Goal: Task Accomplishment & Management: Complete application form

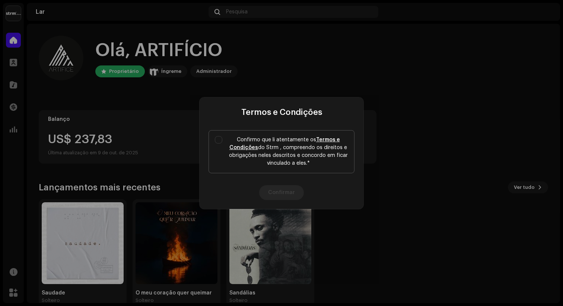
click at [222, 143] on label "Confirmo que li atentamente os Termos e Condições do Strm , compreendo os direi…" at bounding box center [282, 151] width 146 height 43
click at [222, 143] on input "Confirmo que li atentamente os Termos e Condições do Strm , compreendo os direi…" at bounding box center [218, 139] width 7 height 7
checkbox input "true"
click at [284, 195] on button "Confirmar" at bounding box center [281, 192] width 45 height 15
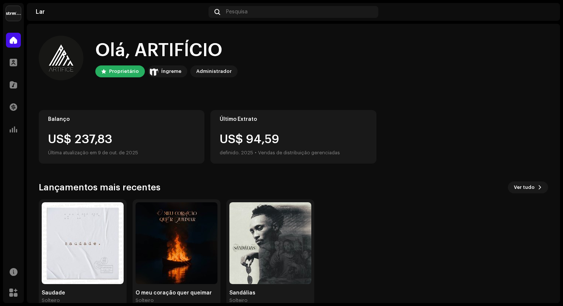
scroll to position [15, 0]
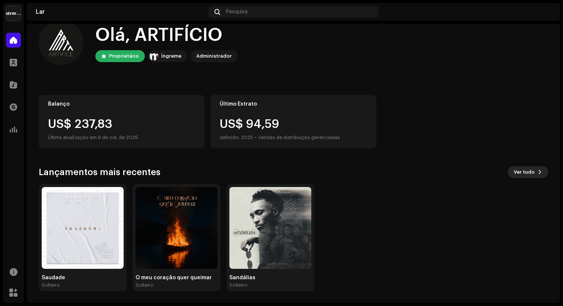
click at [514, 173] on font "Ver tudo" at bounding box center [524, 172] width 21 height 5
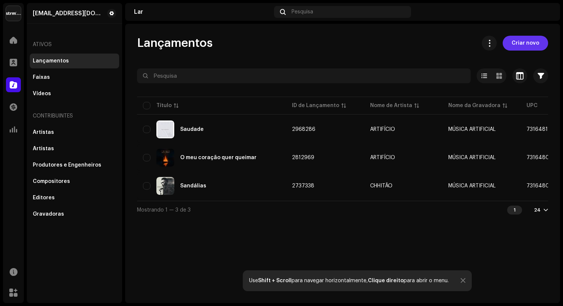
click at [517, 41] on span "Criar novo" at bounding box center [526, 43] width 28 height 15
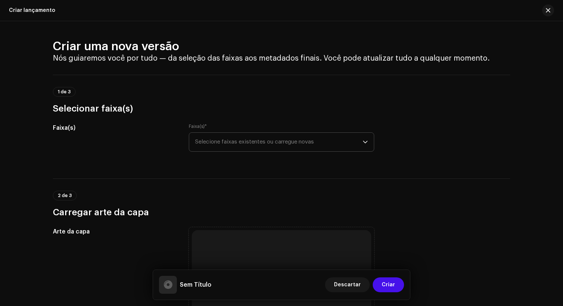
click at [347, 140] on span "Selecione faixas existentes ou carregue novas" at bounding box center [279, 142] width 168 height 19
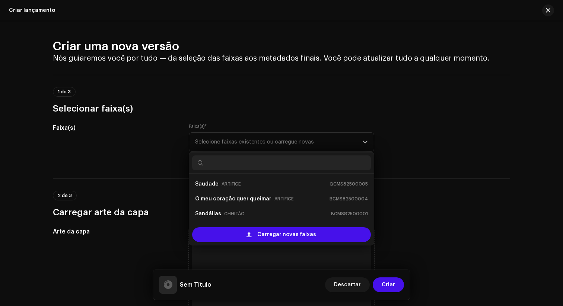
click at [226, 101] on div "1 de 3 Selecionar faixa(s)" at bounding box center [281, 101] width 457 height 28
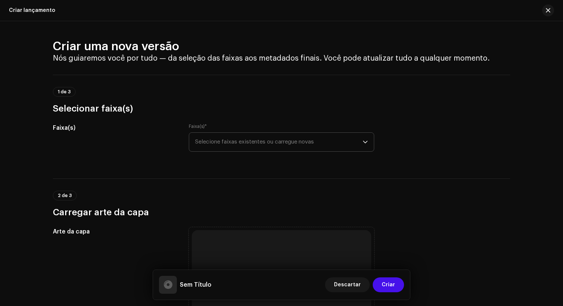
click at [231, 136] on span "Selecione faixas existentes ou carregue novas" at bounding box center [279, 142] width 168 height 19
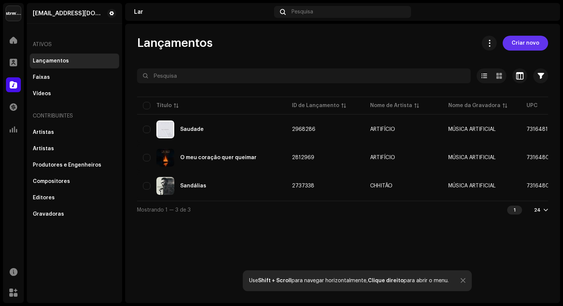
click at [522, 45] on font "Criar novo" at bounding box center [526, 43] width 28 height 5
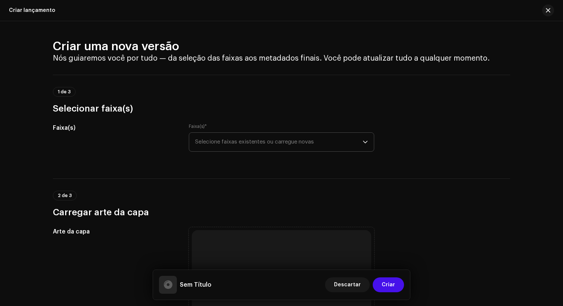
click at [264, 143] on font "Selecione faixas existentes ou carregue novas" at bounding box center [254, 142] width 119 height 6
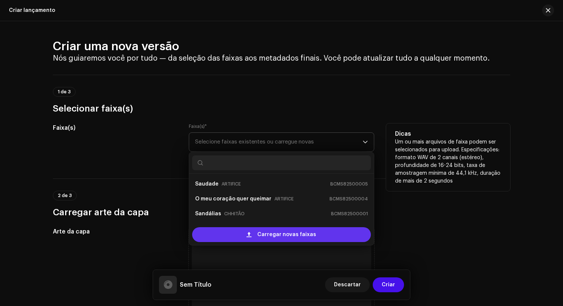
click at [254, 236] on div "Carregar novas faixas" at bounding box center [281, 235] width 179 height 15
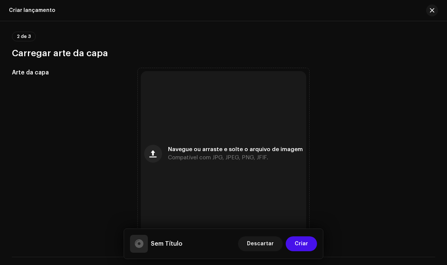
scroll to position [228, 0]
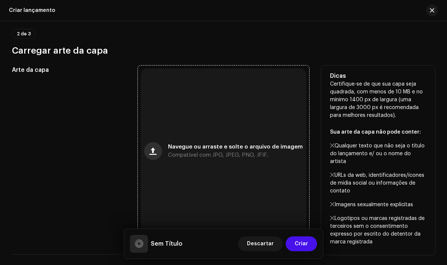
click at [156, 154] on span "button" at bounding box center [152, 151] width 7 height 6
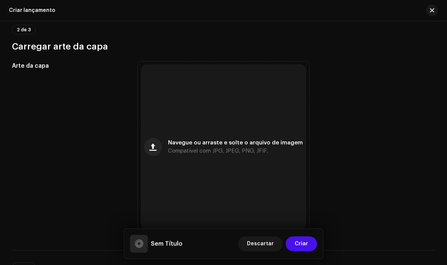
scroll to position [270, 0]
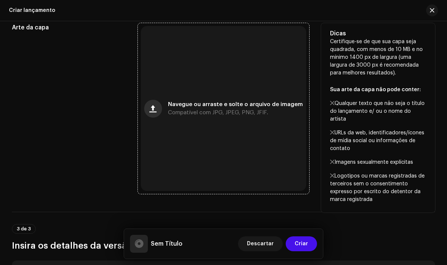
click at [155, 112] on span "button" at bounding box center [152, 109] width 7 height 6
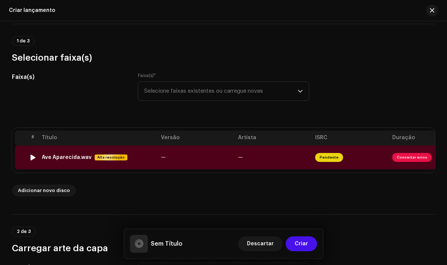
scroll to position [0, 37]
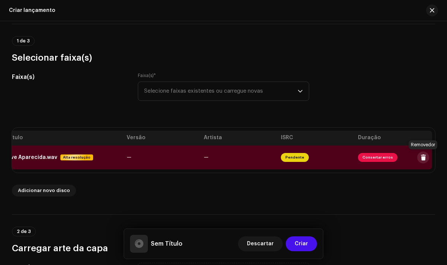
click at [424, 157] on button at bounding box center [423, 158] width 12 height 12
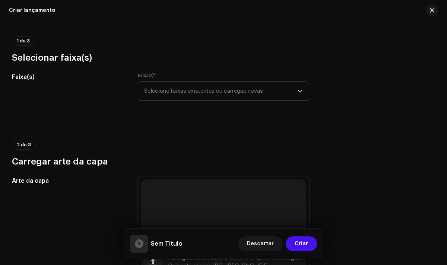
click at [287, 95] on span "Selecione faixas existentes ou carregue novas" at bounding box center [220, 91] width 153 height 19
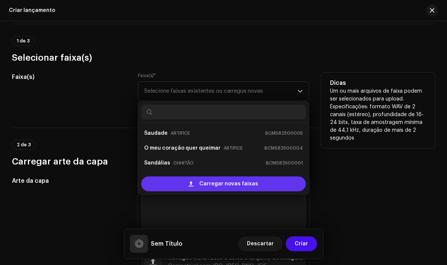
click at [190, 184] on span at bounding box center [190, 184] width 5 height 6
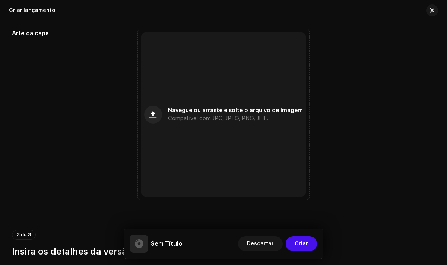
scroll to position [270, 0]
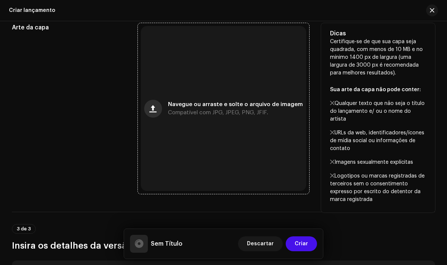
click at [153, 111] on span "button" at bounding box center [152, 109] width 7 height 6
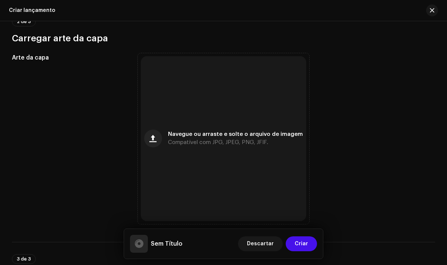
scroll to position [300, 0]
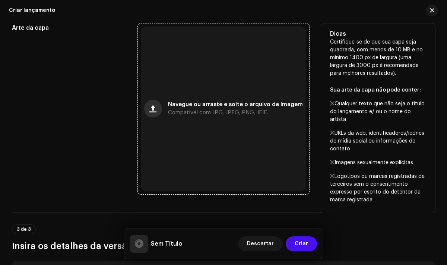
click at [159, 112] on button "button" at bounding box center [153, 109] width 18 height 18
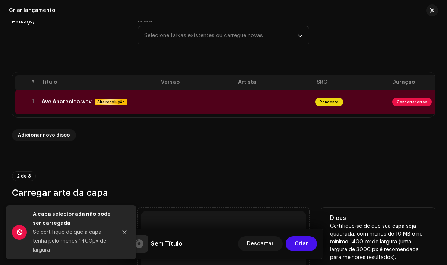
scroll to position [115, 0]
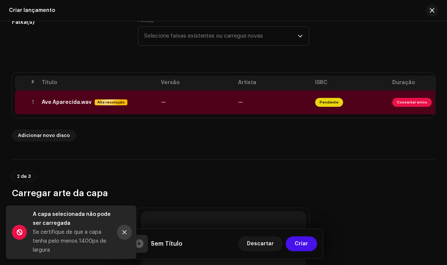
click at [125, 232] on icon "Fechar" at bounding box center [124, 232] width 5 height 5
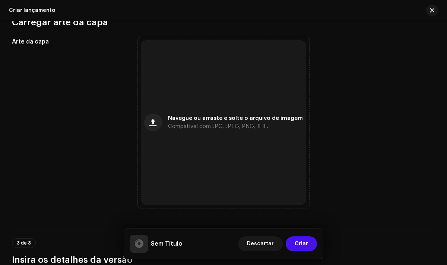
scroll to position [306, 0]
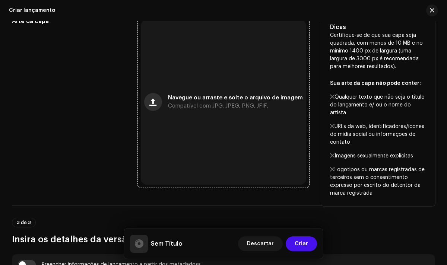
click at [150, 103] on button "button" at bounding box center [153, 102] width 18 height 18
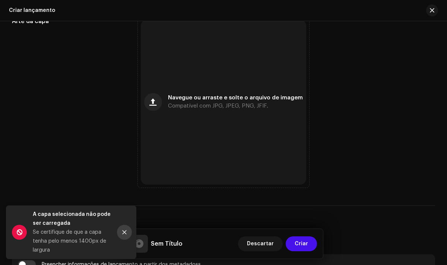
click at [122, 232] on icon "Fechar" at bounding box center [124, 232] width 5 height 5
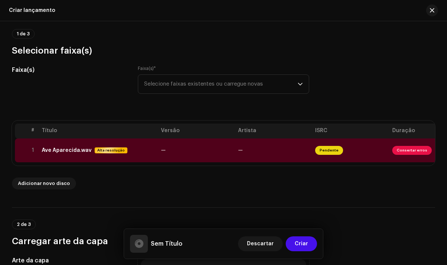
scroll to position [80, 0]
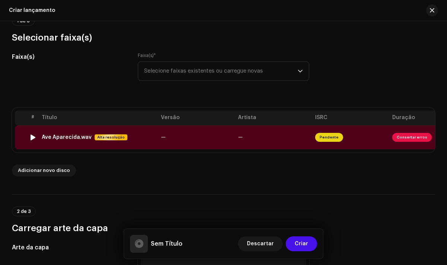
click at [329, 139] on font "Pendente" at bounding box center [329, 138] width 19 height 4
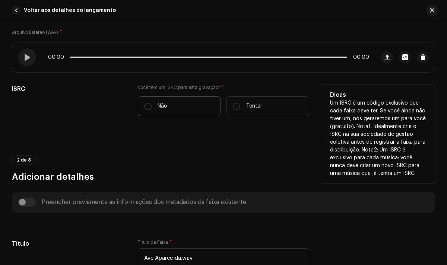
scroll to position [126, 0]
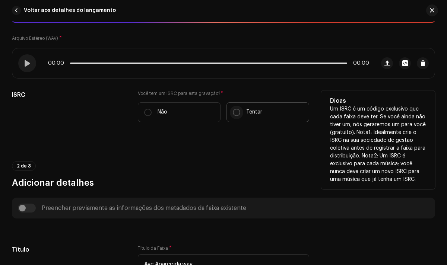
click at [237, 111] on input "Tentar" at bounding box center [236, 112] width 7 height 7
radio input "true"
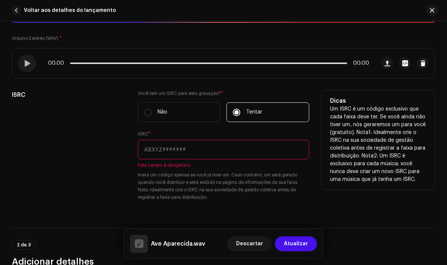
click at [191, 143] on input "text" at bounding box center [223, 149] width 171 height 19
paste input "558898"
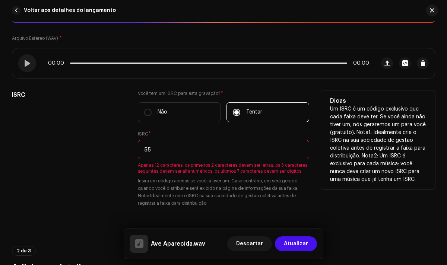
type input "5"
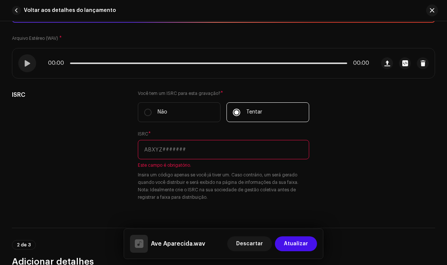
paste input "BCMS82500008"
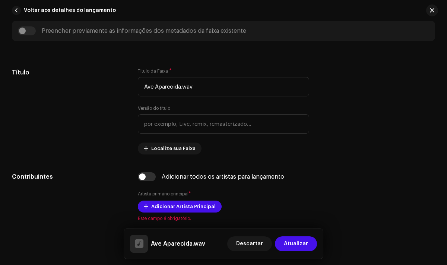
scroll to position [377, 0]
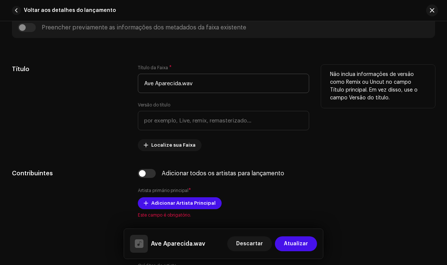
type input "BCMS82500008"
click at [207, 88] on input "Ave Aparecida.wav" at bounding box center [223, 83] width 171 height 19
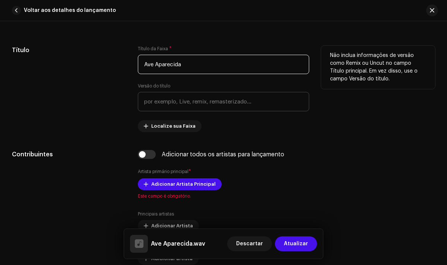
scroll to position [397, 0]
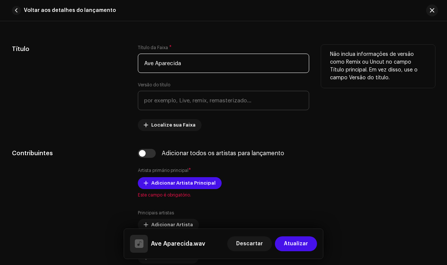
type input "Ave Aparecida"
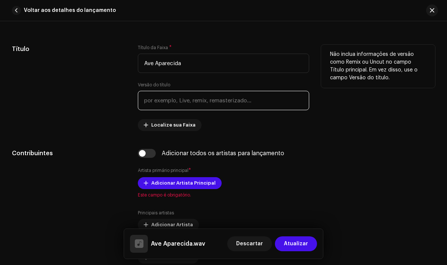
click at [199, 107] on input "text" at bounding box center [223, 100] width 171 height 19
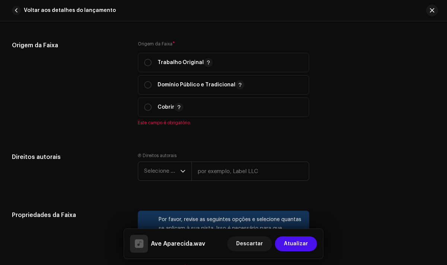
scroll to position [896, 0]
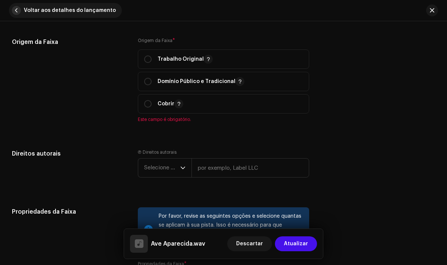
click at [16, 10] on span "button" at bounding box center [16, 10] width 9 height 9
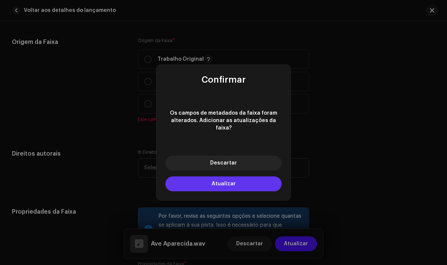
click at [226, 185] on button "Atualizar" at bounding box center [223, 184] width 116 height 15
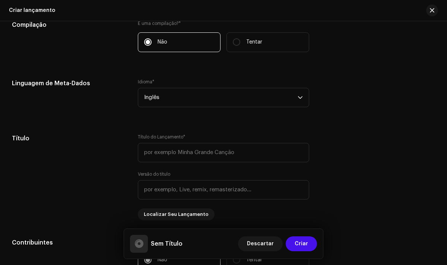
scroll to position [589, 0]
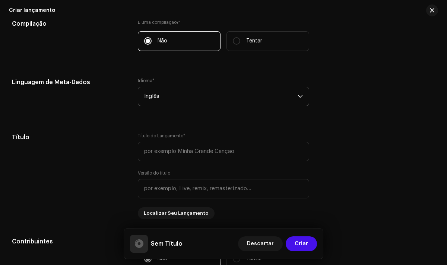
click at [298, 98] on icon "gatilho suspenso" at bounding box center [300, 96] width 5 height 5
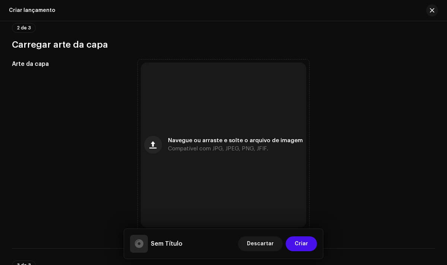
scroll to position [281, 0]
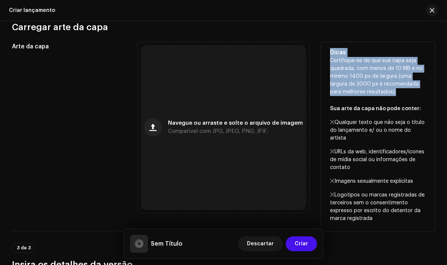
drag, startPoint x: 328, startPoint y: 55, endPoint x: 396, endPoint y: 98, distance: 80.2
click at [396, 98] on div "Dicas Certifique-se de que sua capa seja quadrada, com menos de 10 MB e no míni…" at bounding box center [378, 137] width 114 height 190
copy div "Dicas Certifique-se de que sua capa seja quadrada, com menos de 10 MB e no míni…"
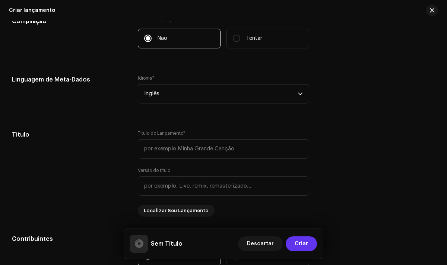
scroll to position [602, 0]
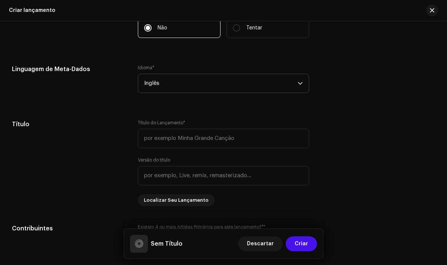
click at [286, 83] on span "Inglês" at bounding box center [220, 83] width 153 height 19
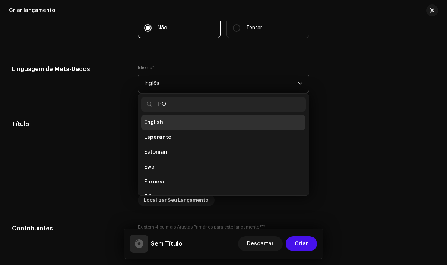
scroll to position [0, 0]
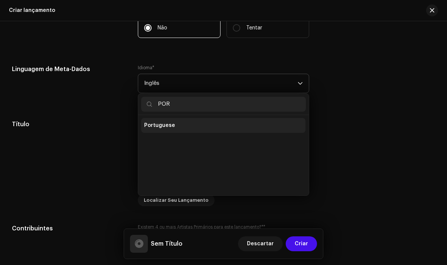
type input "POR"
click at [203, 127] on li "Portuguese" at bounding box center [223, 125] width 164 height 15
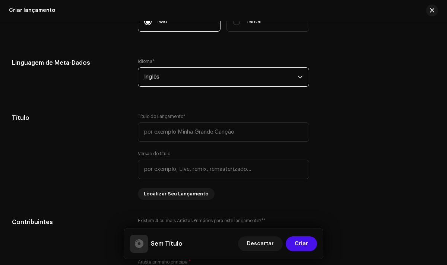
scroll to position [609, 0]
click at [208, 85] on span "Inglês" at bounding box center [220, 76] width 153 height 19
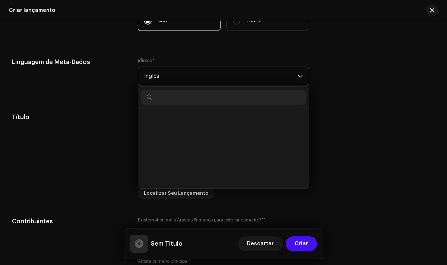
scroll to position [2029, 0]
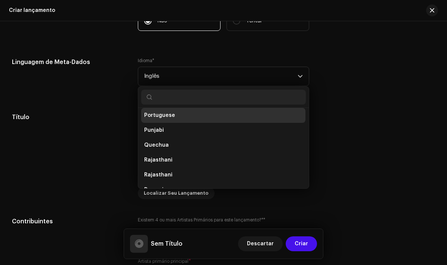
click at [165, 118] on span "Portuguese" at bounding box center [159, 115] width 31 height 7
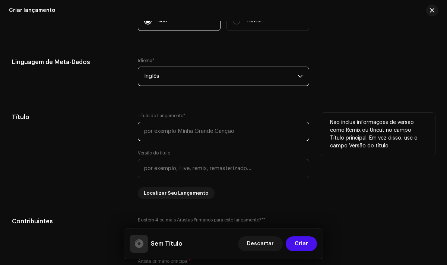
click at [172, 133] on input "text" at bounding box center [223, 131] width 171 height 19
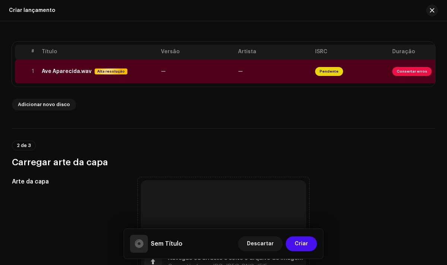
scroll to position [146, 0]
type input "Ave Aparecida"
click at [325, 70] on font "Pendente" at bounding box center [329, 71] width 19 height 4
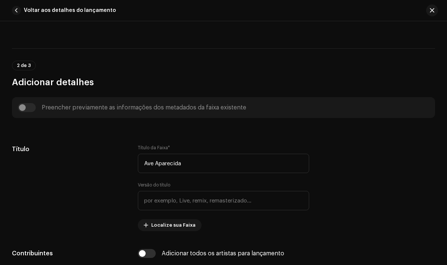
scroll to position [263, 0]
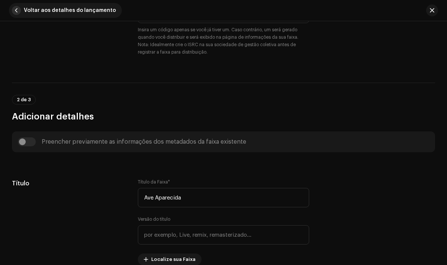
click at [18, 9] on span "button" at bounding box center [16, 10] width 9 height 9
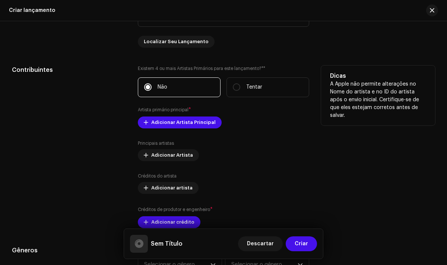
scroll to position [762, 0]
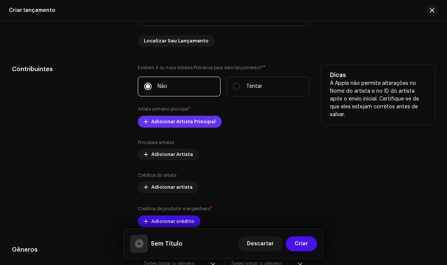
click at [162, 129] on span "Adicionar Artista Principal" at bounding box center [183, 121] width 64 height 15
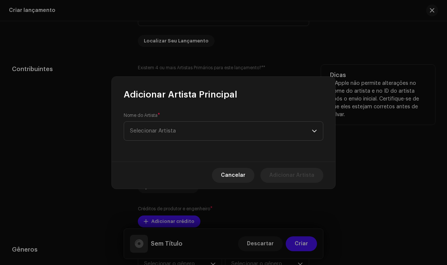
click at [162, 129] on span "Selecionar Artista" at bounding box center [153, 131] width 46 height 6
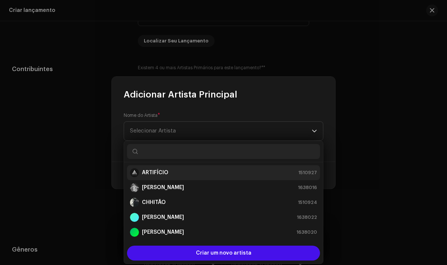
click at [158, 175] on strong "ARTIFÍCIO" at bounding box center [155, 172] width 26 height 7
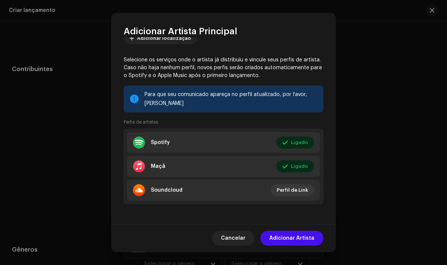
scroll to position [0, 0]
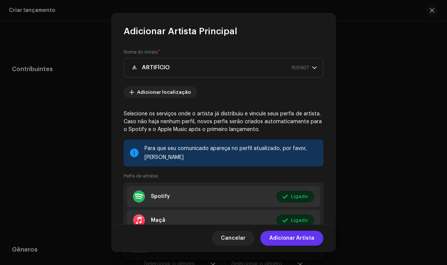
click at [297, 240] on font "Adicionar Artista" at bounding box center [291, 238] width 45 height 5
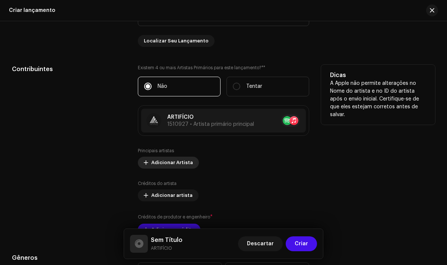
click at [181, 168] on span "Adicionar Artista" at bounding box center [172, 162] width 42 height 15
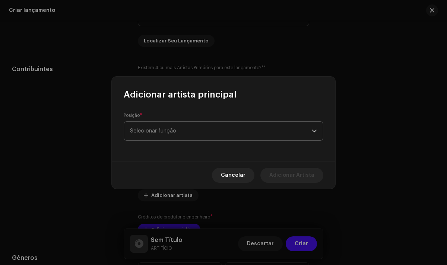
click at [221, 134] on span "Selecionar função" at bounding box center [221, 131] width 182 height 19
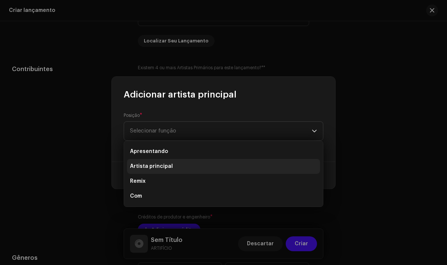
click at [163, 166] on font "Artista principal" at bounding box center [151, 166] width 43 height 5
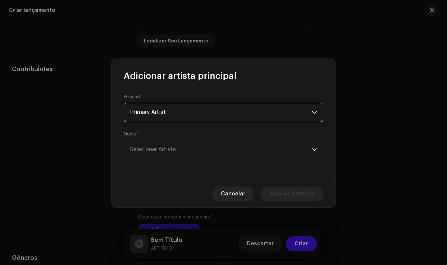
click at [312, 108] on div "gatilho suspenso" at bounding box center [314, 112] width 5 height 19
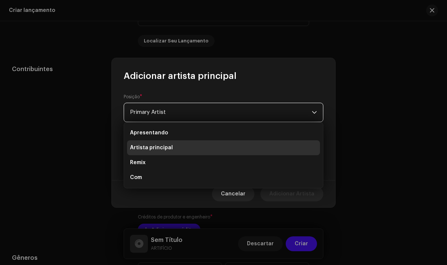
click at [172, 147] on li "Artista principal" at bounding box center [223, 147] width 193 height 15
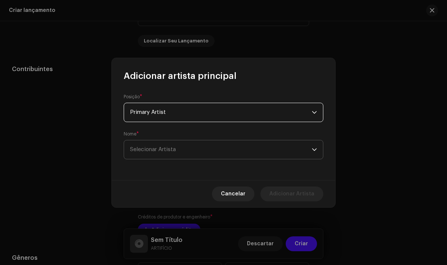
click at [251, 145] on span "Selecionar Artista" at bounding box center [221, 149] width 182 height 19
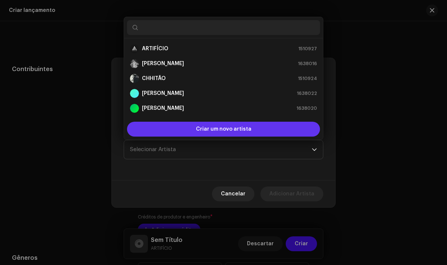
click at [227, 131] on font "Criar um novo artista" at bounding box center [223, 129] width 55 height 5
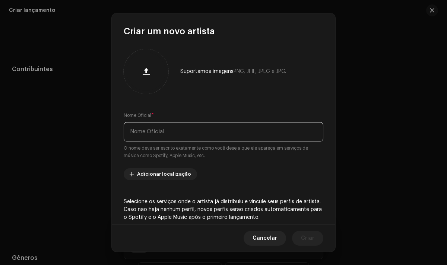
click at [161, 131] on input "text" at bounding box center [224, 131] width 200 height 19
type input "[PERSON_NAME]"
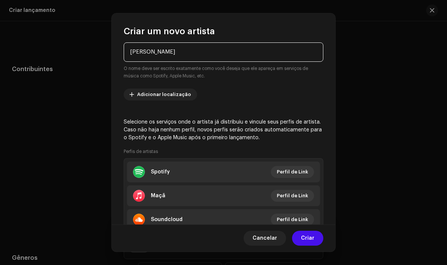
scroll to position [109, 0]
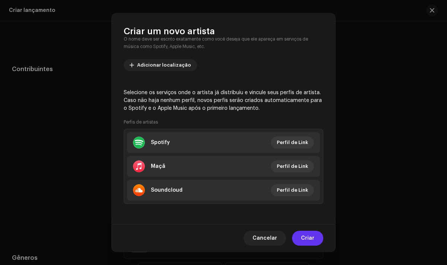
click at [308, 240] on font "Criar" at bounding box center [307, 238] width 13 height 5
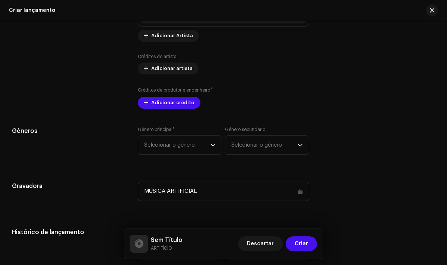
scroll to position [921, 0]
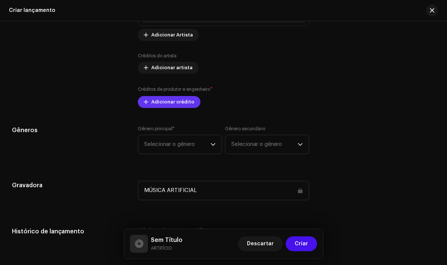
click at [180, 104] on font "Adicionar crédito" at bounding box center [172, 101] width 43 height 5
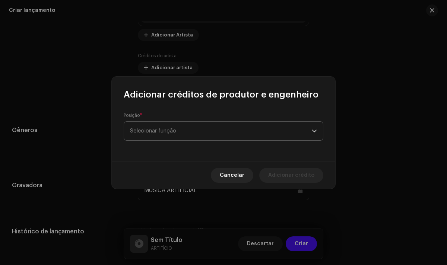
click at [199, 136] on span "Selecionar função" at bounding box center [221, 131] width 182 height 19
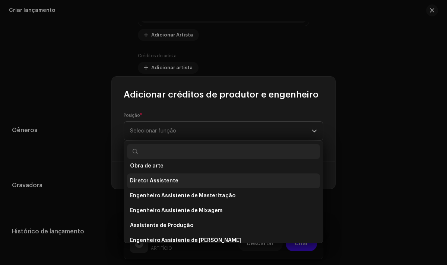
scroll to position [0, 0]
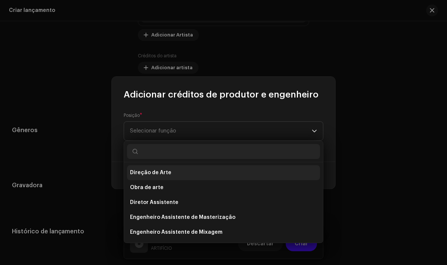
click at [156, 174] on font "Direção de Arte" at bounding box center [150, 172] width 41 height 5
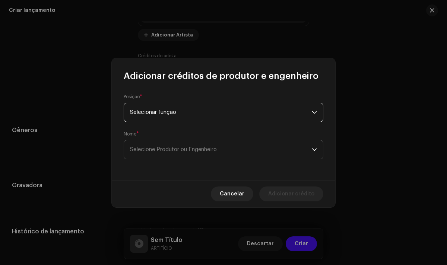
click at [156, 156] on span "Selecione Produtor ou Engenheiro" at bounding box center [221, 149] width 182 height 19
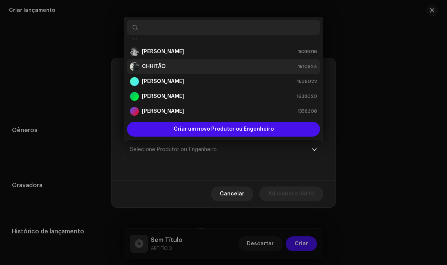
scroll to position [15, 0]
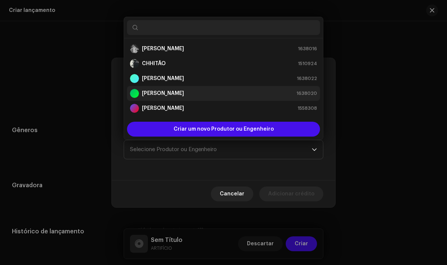
click at [160, 93] on font "[PERSON_NAME]" at bounding box center [163, 93] width 42 height 5
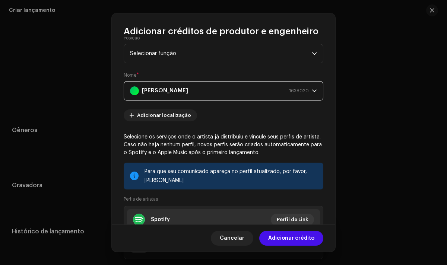
scroll to position [0, 0]
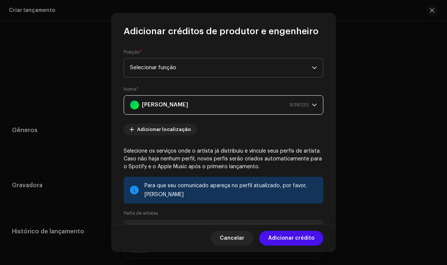
click at [283, 64] on span "Selecionar função" at bounding box center [221, 67] width 182 height 19
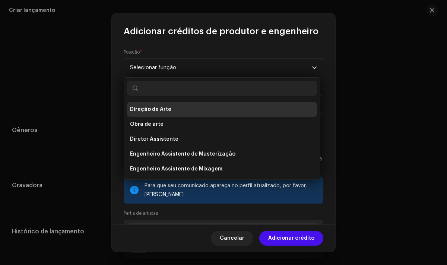
click at [225, 111] on li "Direção de Arte" at bounding box center [222, 109] width 190 height 15
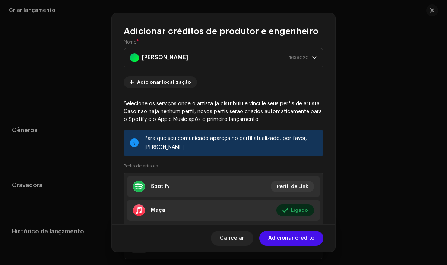
scroll to position [92, 0]
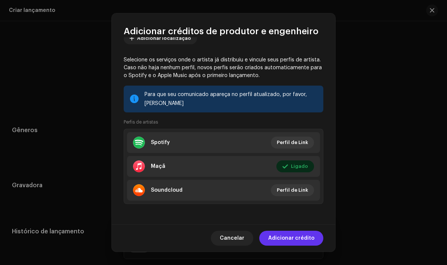
click at [293, 238] on font "Adicionar crédito" at bounding box center [291, 238] width 46 height 5
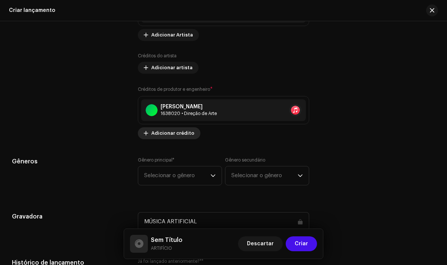
click at [177, 136] on font "Adicionar crédito" at bounding box center [172, 133] width 43 height 5
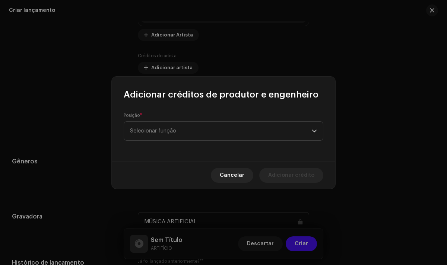
click at [177, 137] on span "Selecionar função" at bounding box center [221, 131] width 182 height 19
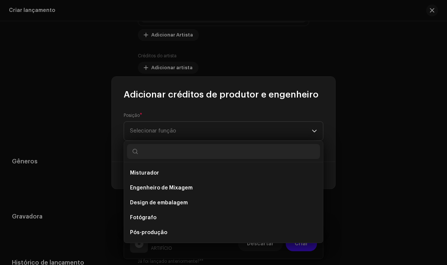
scroll to position [224, 0]
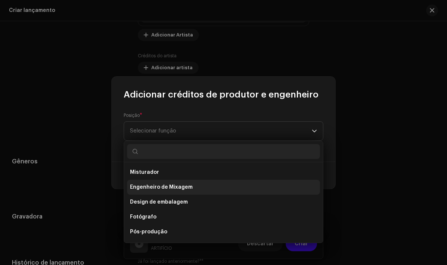
click at [175, 188] on font "Engenheiro de Mixagem" at bounding box center [161, 187] width 63 height 5
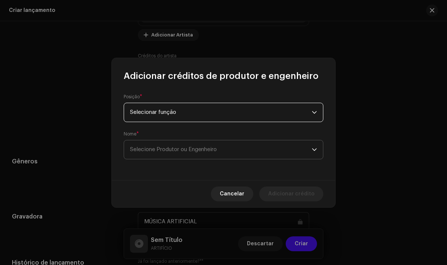
click at [261, 146] on span "Selecione Produtor ou Engenheiro" at bounding box center [221, 149] width 182 height 19
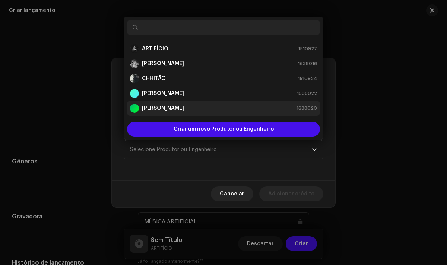
scroll to position [12, 0]
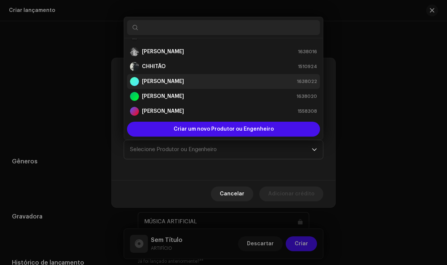
click at [208, 82] on div "[PERSON_NAME] 1638022" at bounding box center [223, 81] width 187 height 9
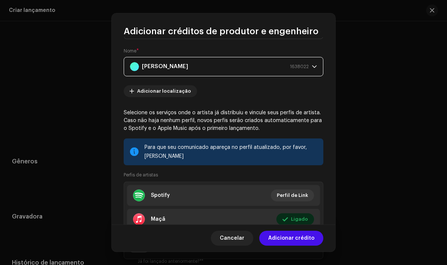
scroll to position [92, 0]
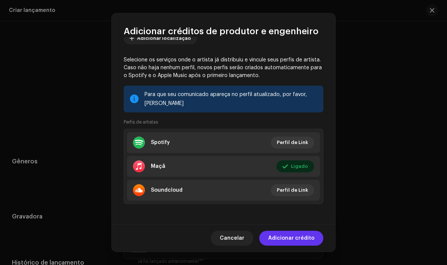
click at [292, 241] on font "Adicionar crédito" at bounding box center [291, 238] width 46 height 5
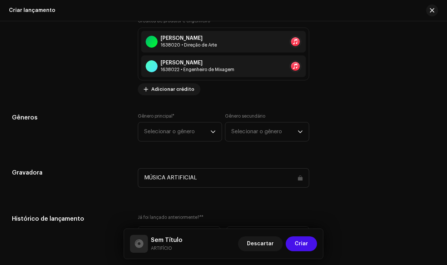
scroll to position [998, 0]
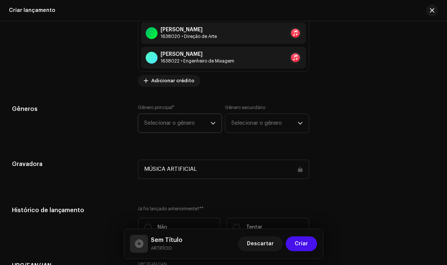
click at [210, 123] on icon "gatilho suspenso" at bounding box center [212, 123] width 5 height 5
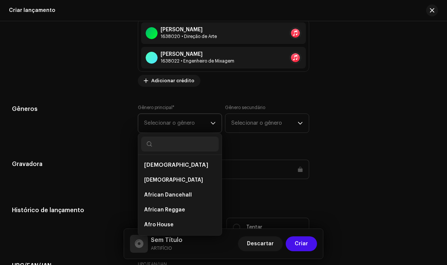
click at [190, 144] on input "text" at bounding box center [179, 144] width 77 height 15
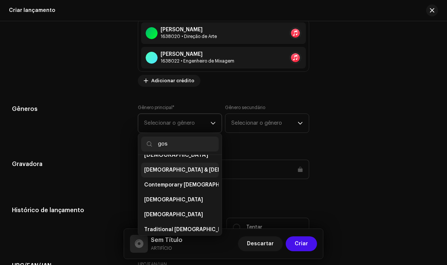
scroll to position [0, 0]
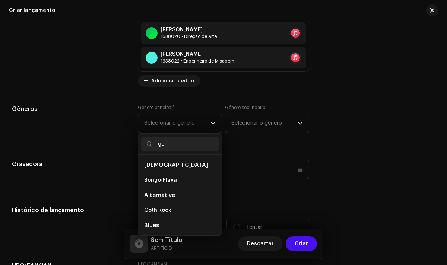
type input "g"
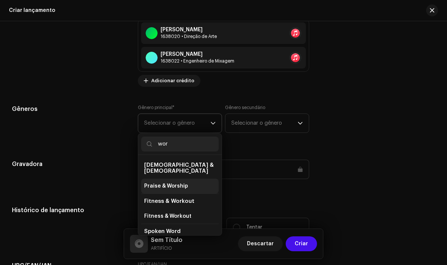
type input "wor"
click at [174, 182] on span "Praise & Worship" at bounding box center [166, 185] width 44 height 7
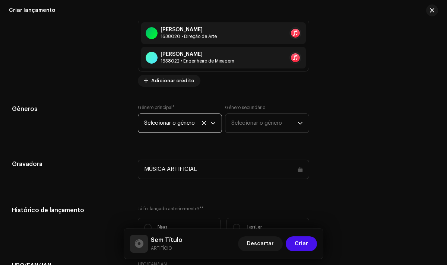
click at [285, 128] on span "Selecionar o gênero" at bounding box center [264, 123] width 66 height 19
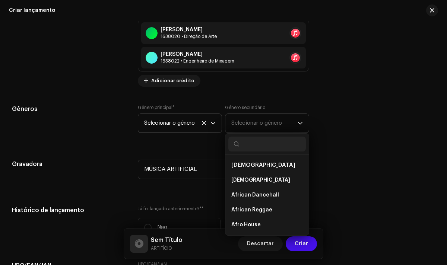
click at [264, 147] on input "text" at bounding box center [266, 144] width 77 height 15
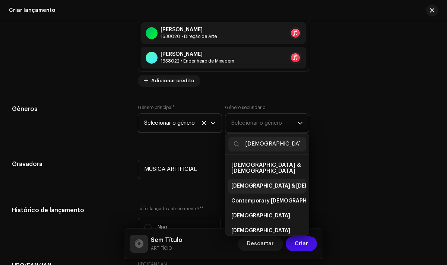
type input "[DEMOGRAPHIC_DATA]"
click at [258, 183] on span "[DEMOGRAPHIC_DATA] & [DEMOGRAPHIC_DATA]" at bounding box center [293, 185] width 124 height 7
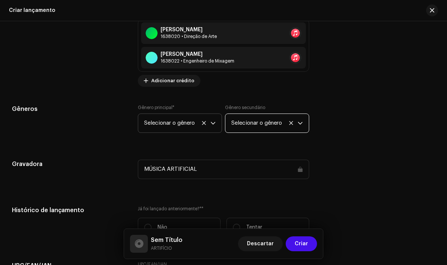
click at [280, 155] on div "Preencher informações de lançamento a partir dos metadadoss Compilação É uma co…" at bounding box center [223, 4] width 423 height 883
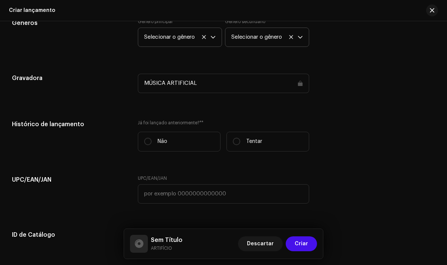
scroll to position [1085, 0]
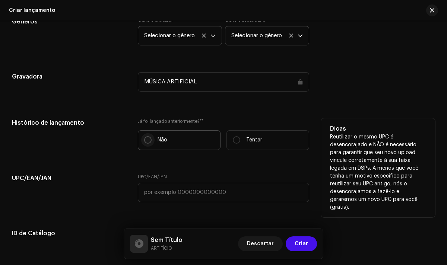
click at [148, 142] on input "Não" at bounding box center [147, 139] width 7 height 7
radio input "true"
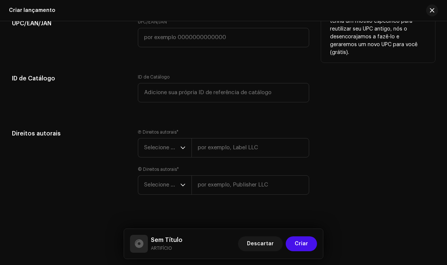
scroll to position [1240, 0]
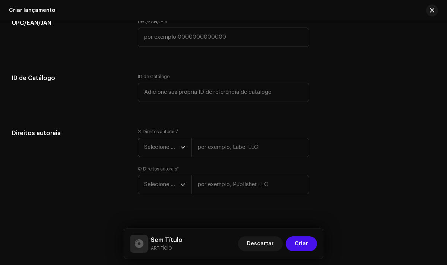
click at [182, 149] on icon "gatilho suspenso" at bounding box center [183, 147] width 4 height 3
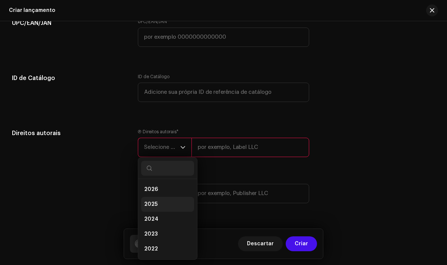
click at [169, 212] on li "2025" at bounding box center [167, 204] width 53 height 15
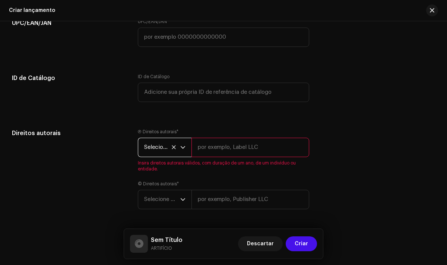
click at [217, 153] on input "text" at bounding box center [249, 147] width 117 height 19
click at [172, 149] on icon at bounding box center [174, 147] width 4 height 4
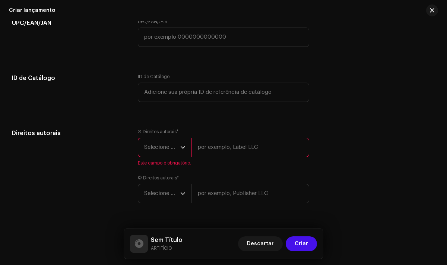
click at [183, 150] on icon "gatilho suspenso" at bounding box center [182, 147] width 5 height 5
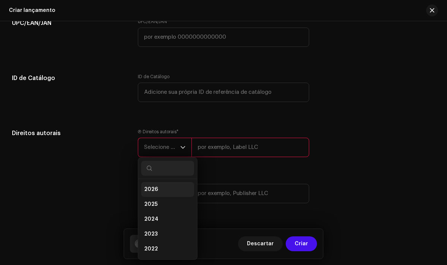
click at [174, 193] on li "2026" at bounding box center [167, 189] width 53 height 15
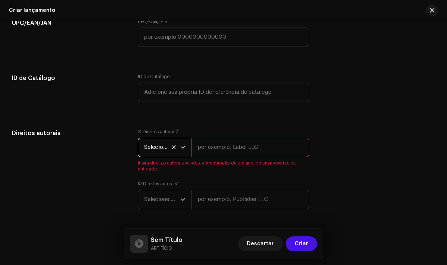
click at [217, 157] on input "text" at bounding box center [249, 147] width 117 height 19
click at [222, 204] on input "text" at bounding box center [249, 199] width 117 height 19
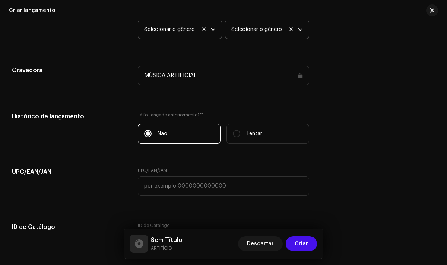
scroll to position [1269, 0]
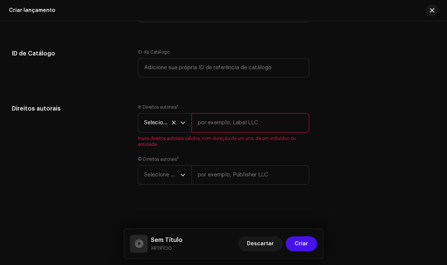
click at [247, 121] on input "text" at bounding box center [249, 122] width 117 height 19
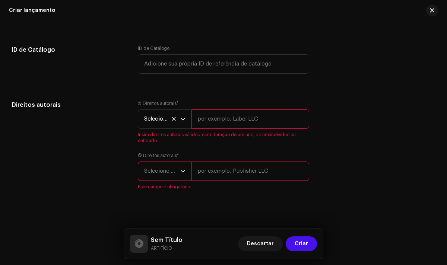
click at [222, 173] on input "text" at bounding box center [249, 171] width 117 height 19
click at [183, 174] on icon "gatilho suspenso" at bounding box center [182, 171] width 5 height 5
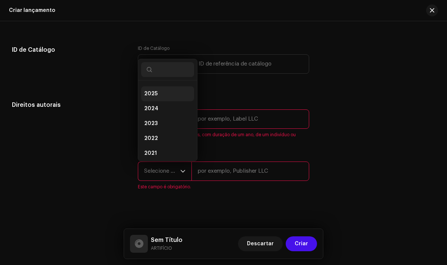
scroll to position [0, 0]
click at [171, 89] on li "2026" at bounding box center [167, 90] width 53 height 15
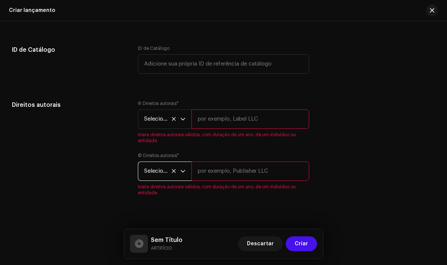
click at [241, 181] on input "text" at bounding box center [249, 171] width 117 height 19
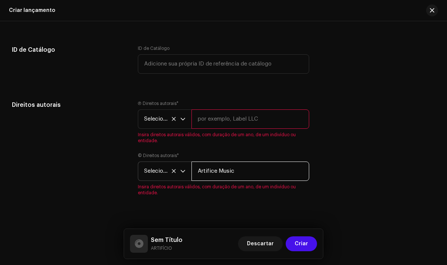
type input "Artifice Music"
click at [251, 123] on input "text" at bounding box center [249, 118] width 117 height 19
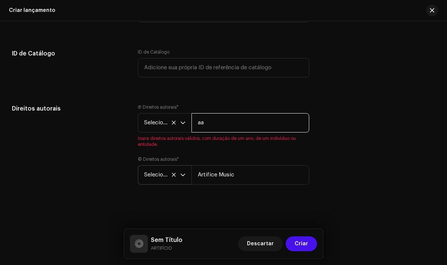
type input "a"
click at [430, 119] on div "Direitos autorais Ⓟ Direitos autorais * Selecione o ano Artifice Music Insira d…" at bounding box center [223, 148] width 423 height 89
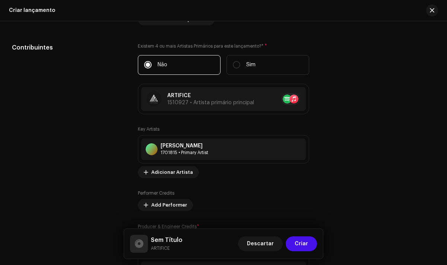
scroll to position [765, 0]
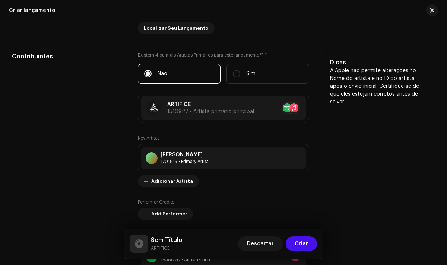
click at [333, 83] on p "A Apple não permite alterações no Nome do artista e no ID do artista após o env…" at bounding box center [378, 86] width 96 height 39
click at [350, 140] on div "Dicas A Apple não permite alterações no Nome do artista e no ID do artista após…" at bounding box center [378, 181] width 114 height 258
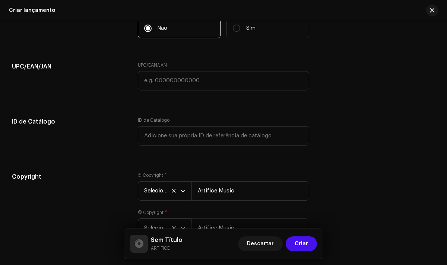
scroll to position [1245, 0]
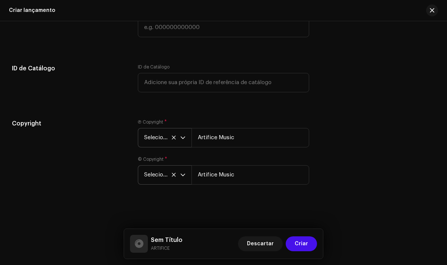
click at [182, 135] on icon "dropdown trigger" at bounding box center [182, 137] width 5 height 5
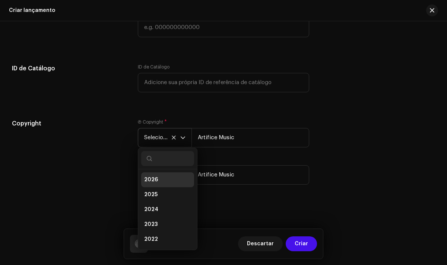
scroll to position [3, 0]
click at [168, 184] on li "2026" at bounding box center [167, 176] width 53 height 15
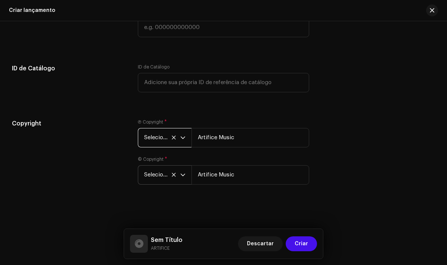
click at [182, 175] on icon "dropdown trigger" at bounding box center [182, 174] width 5 height 5
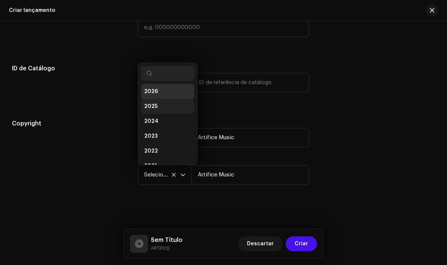
click at [157, 107] on li "2025" at bounding box center [167, 106] width 53 height 15
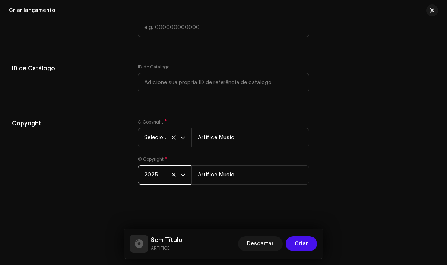
click at [182, 139] on icon "dropdown trigger" at bounding box center [182, 137] width 5 height 5
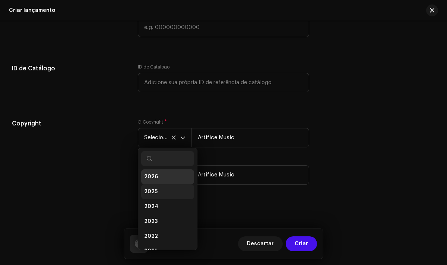
click at [160, 187] on li "2025" at bounding box center [167, 191] width 53 height 15
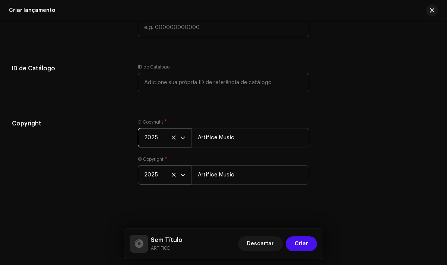
click at [183, 175] on icon "dropdown trigger" at bounding box center [183, 175] width 4 height 3
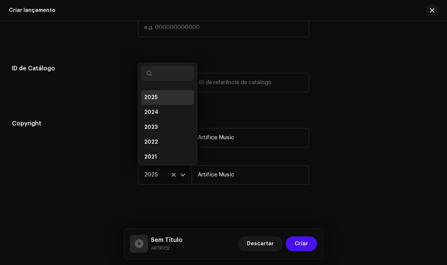
scroll to position [0, 0]
click at [161, 94] on li "2026" at bounding box center [167, 94] width 53 height 15
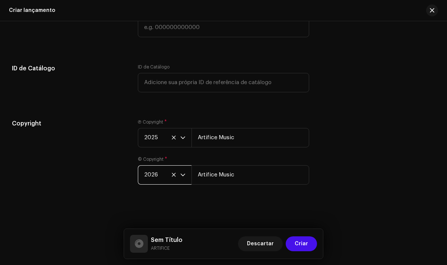
click at [186, 174] on p-select "2026" at bounding box center [165, 174] width 54 height 19
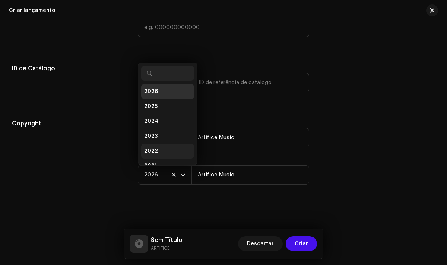
scroll to position [12, 0]
click at [163, 101] on li "2025" at bounding box center [167, 97] width 53 height 15
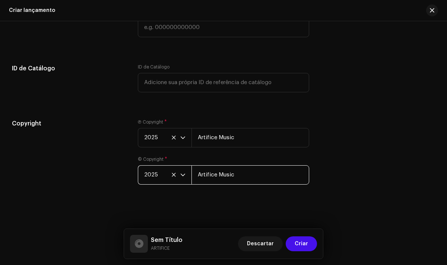
click at [213, 177] on input "Artifice Music" at bounding box center [249, 174] width 117 height 19
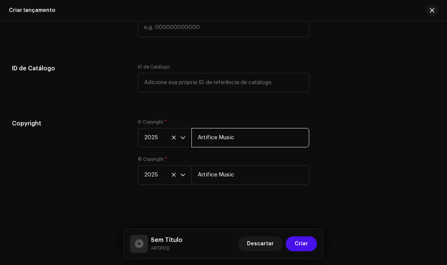
click at [233, 140] on input "Artifice Music" at bounding box center [249, 137] width 117 height 19
type input "ARTIFICE MUSIC"
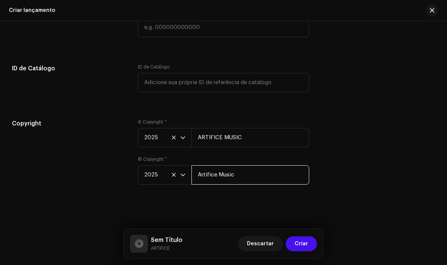
click at [220, 178] on input "Artifice Music" at bounding box center [249, 174] width 117 height 19
type input "ARTIFICE MUSIC"
click at [323, 157] on div "Copyright Ⓟ Copyright * 2025 ARTIFICE MUSIC © Copyright * 2025 ARTIFICE MUSIC" at bounding box center [223, 156] width 423 height 74
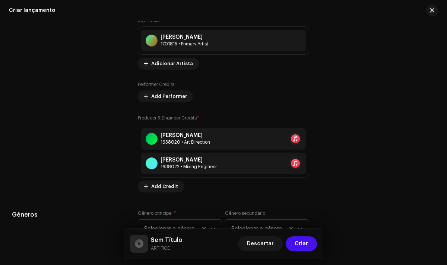
scroll to position [886, 0]
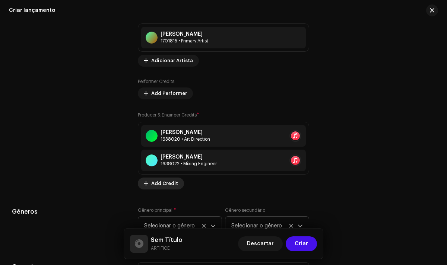
click at [156, 188] on span "Add Credit" at bounding box center [164, 183] width 27 height 15
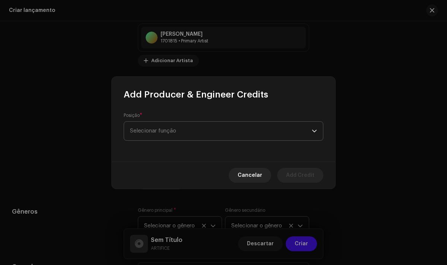
click at [228, 128] on span "Selecionar função" at bounding box center [221, 131] width 182 height 19
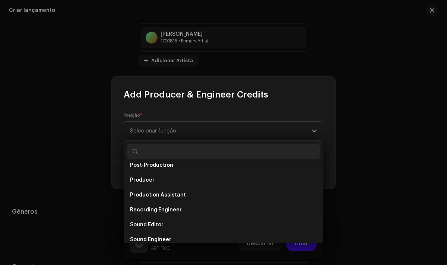
scroll to position [292, 0]
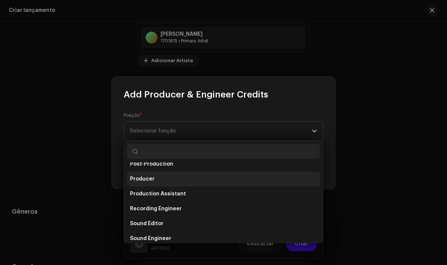
click at [149, 177] on span "Producer" at bounding box center [142, 178] width 25 height 7
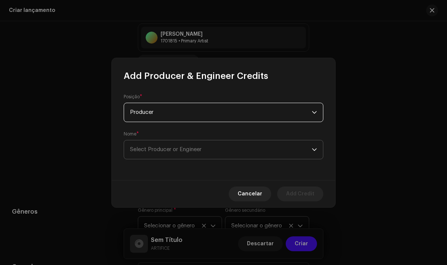
click at [196, 153] on span "Select Producer or Engineer" at bounding box center [221, 149] width 182 height 19
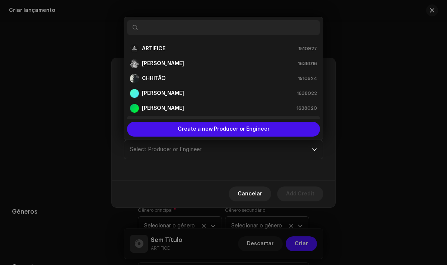
scroll to position [12, 0]
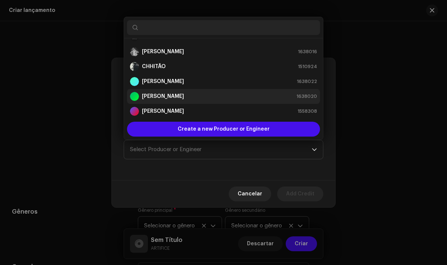
click at [181, 98] on div "[PERSON_NAME] 1638020" at bounding box center [223, 96] width 187 height 9
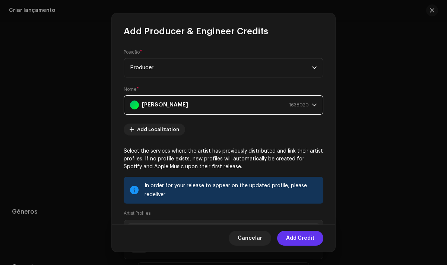
click at [308, 239] on span "Add Credit" at bounding box center [300, 238] width 28 height 15
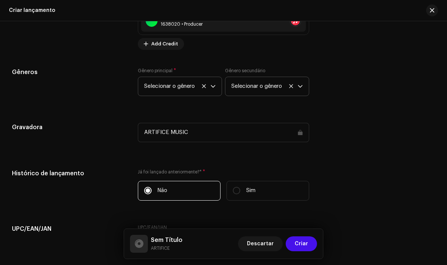
scroll to position [1051, 0]
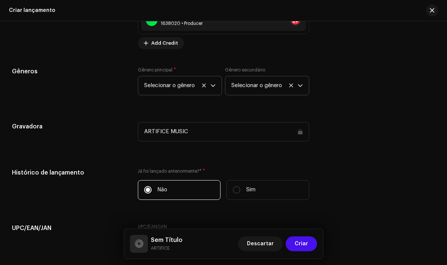
click at [215, 91] on p-select "Selecionar o gênero" at bounding box center [180, 85] width 84 height 19
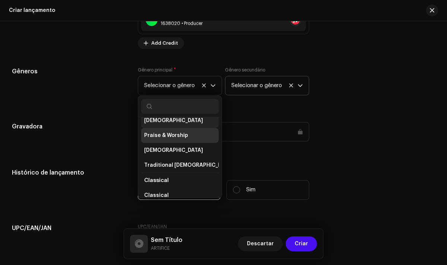
scroll to position [1535, 0]
click at [174, 129] on li "Praise & Worship" at bounding box center [179, 136] width 77 height 15
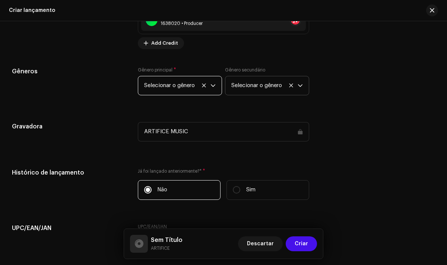
click at [213, 88] on icon "dropdown trigger" at bounding box center [212, 85] width 5 height 5
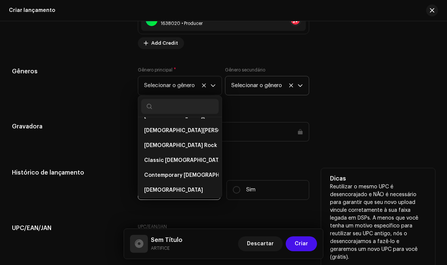
scroll to position [1475, 0]
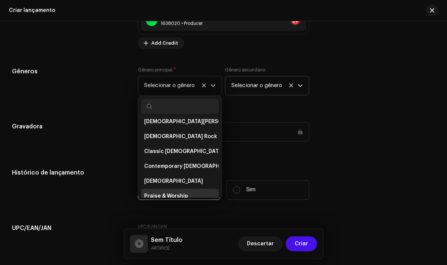
click at [168, 193] on span "Praise & Worship" at bounding box center [166, 196] width 44 height 7
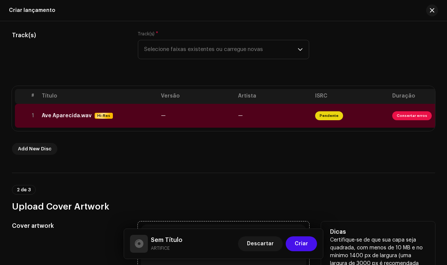
scroll to position [239, 0]
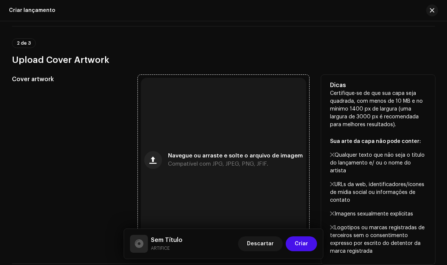
click at [196, 146] on div "Navegue ou arraste e solte o arquivo de imagem Compatível com JPG, JPEG, PNG, J…" at bounding box center [223, 160] width 165 height 165
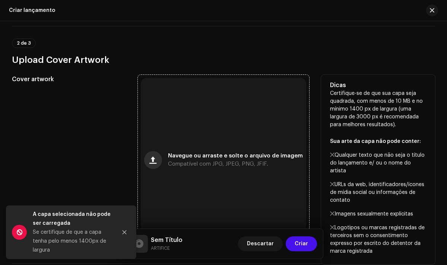
click at [149, 167] on button "button" at bounding box center [153, 160] width 18 height 18
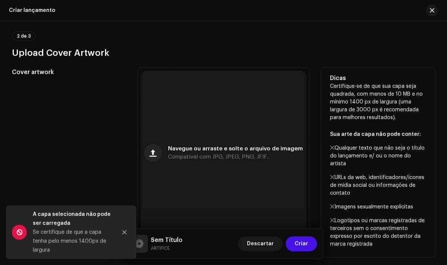
scroll to position [247, 0]
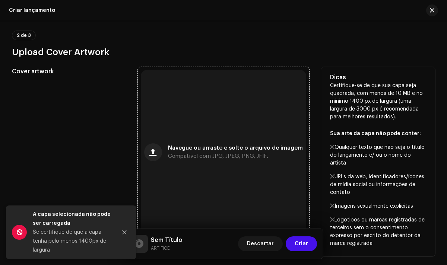
click at [223, 163] on div "Navegue ou arraste e solte o arquivo de imagem Compatível com JPG, JPEG, PNG, J…" at bounding box center [223, 152] width 165 height 165
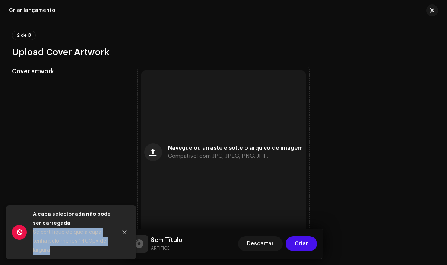
drag, startPoint x: 58, startPoint y: 251, endPoint x: 34, endPoint y: 234, distance: 29.4
click at [34, 234] on div "Se certifique de que a capa tenha pelo menos 1400px de largura" at bounding box center [72, 241] width 78 height 27
copy div "Se certifique de que a capa tenha pelo menos 1400px de largura"
click at [63, 251] on div "Se certifique de que a capa tenha pelo menos 1400px de largura" at bounding box center [72, 241] width 78 height 27
drag, startPoint x: 63, startPoint y: 251, endPoint x: 34, endPoint y: 216, distance: 45.2
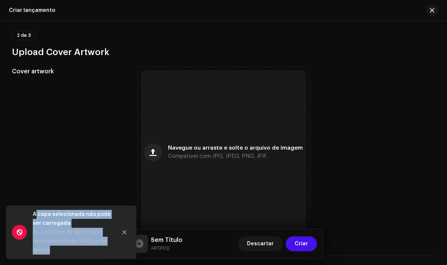
click at [34, 216] on div "A capa selecionada não pode ser carregada Se certifique de que a capa tenha pel…" at bounding box center [72, 232] width 78 height 45
copy div "A capa selecionada não pode ser carregada Se certifique de que a capa tenha pel…"
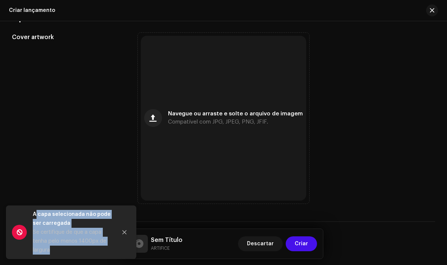
scroll to position [284, 0]
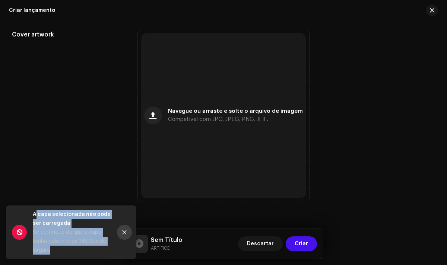
click at [127, 228] on button "Close" at bounding box center [124, 232] width 15 height 15
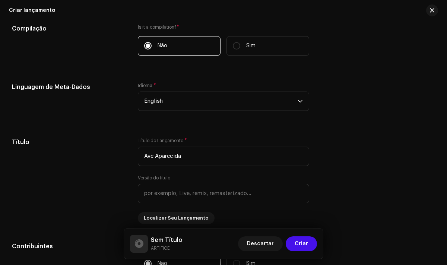
scroll to position [578, 0]
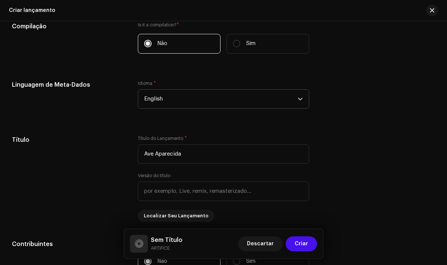
click at [269, 92] on span "English" at bounding box center [220, 99] width 153 height 19
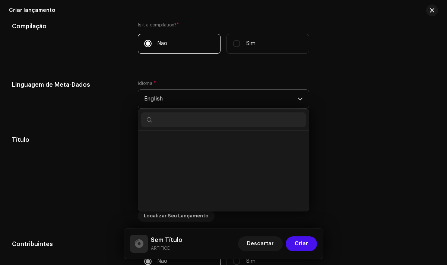
scroll to position [2029, 0]
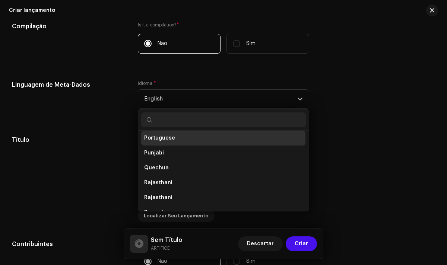
click at [156, 142] on span "Portuguese" at bounding box center [159, 137] width 31 height 7
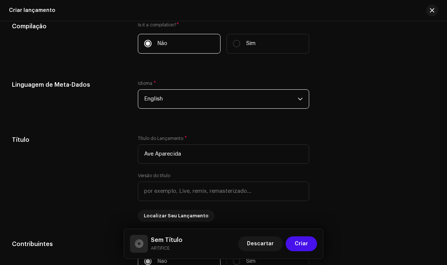
click at [112, 116] on div "Linguagem de Meta-Dados" at bounding box center [69, 98] width 114 height 37
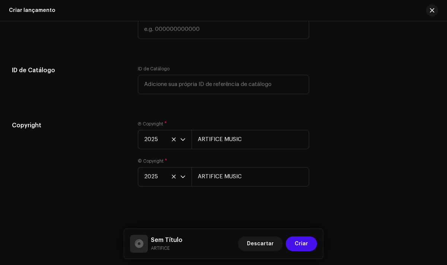
scroll to position [1270, 0]
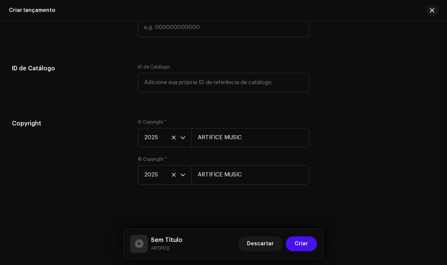
click at [167, 241] on h5 "Sem Título" at bounding box center [167, 240] width 32 height 9
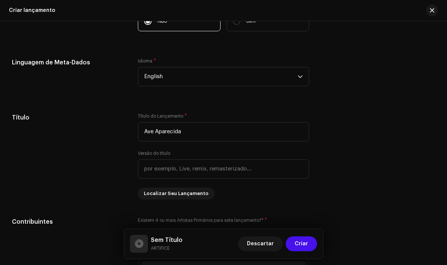
scroll to position [608, 0]
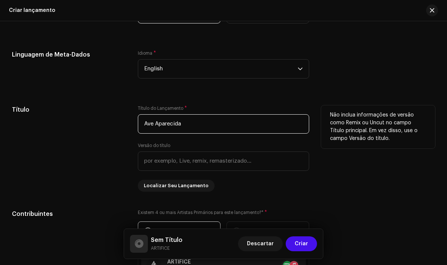
click at [176, 128] on input "Ave Aparecida" at bounding box center [223, 123] width 171 height 19
click at [189, 125] on input "Ave Aparecida" at bounding box center [223, 123] width 171 height 19
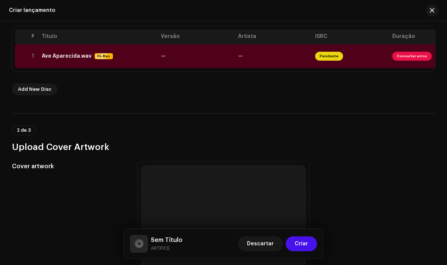
scroll to position [0, 0]
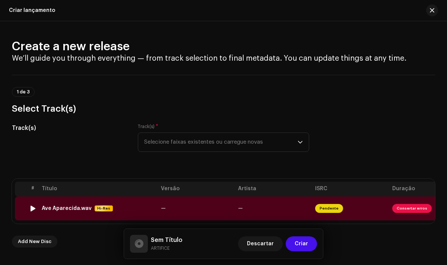
click at [298, 202] on td "—" at bounding box center [273, 209] width 77 height 24
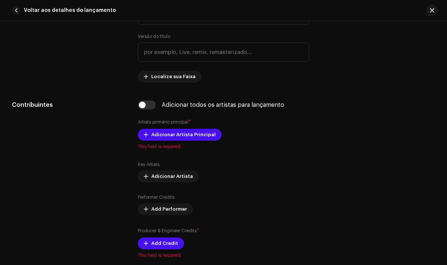
scroll to position [446, 0]
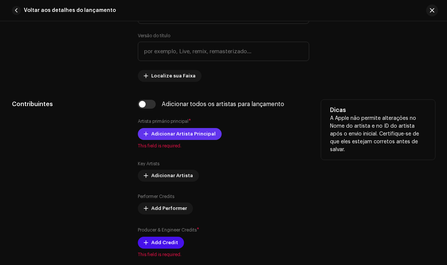
click at [198, 135] on span "Adicionar Artista Principal" at bounding box center [183, 134] width 64 height 15
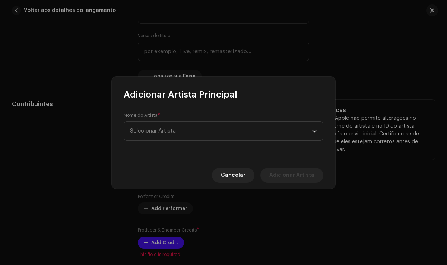
click at [198, 135] on span "Selecionar Artista" at bounding box center [221, 131] width 182 height 19
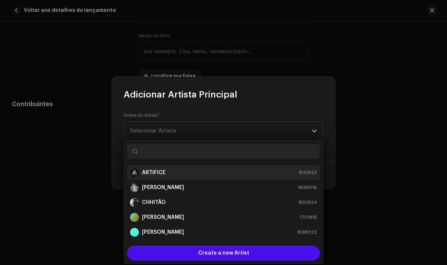
click at [168, 174] on div "ARTIFICE 1510927" at bounding box center [223, 172] width 187 height 9
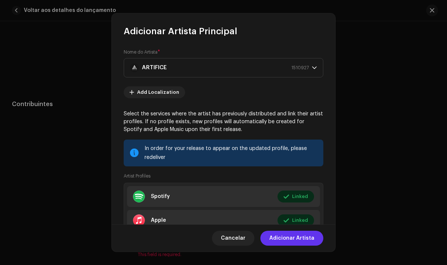
click at [302, 239] on span "Adicionar Artista" at bounding box center [291, 238] width 45 height 15
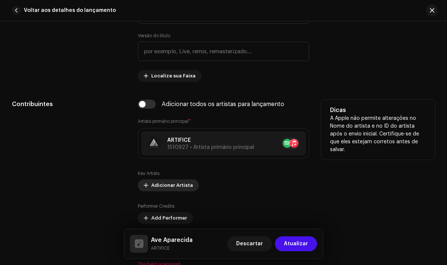
click at [179, 189] on span "Adicionar Artista" at bounding box center [172, 185] width 42 height 15
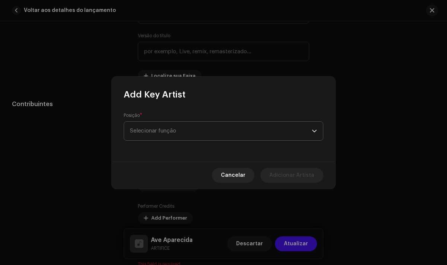
click at [217, 136] on span "Selecionar função" at bounding box center [221, 131] width 182 height 19
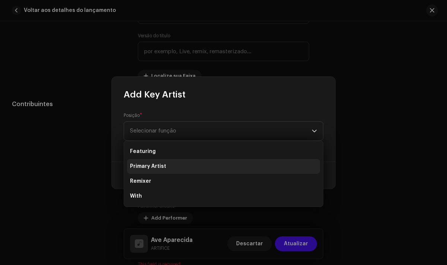
click at [163, 168] on span "Primary Artist" at bounding box center [148, 166] width 36 height 7
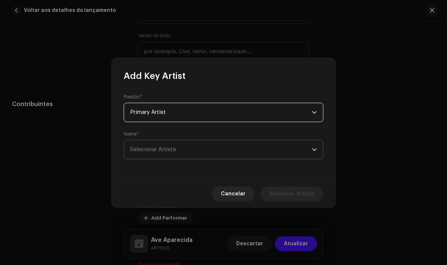
click at [202, 151] on span "Selecionar Artista" at bounding box center [221, 149] width 182 height 19
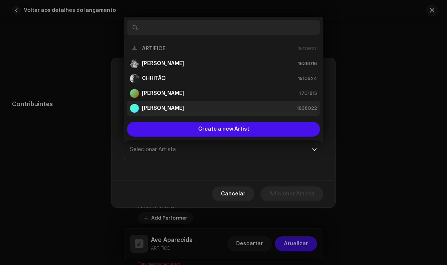
scroll to position [12, 0]
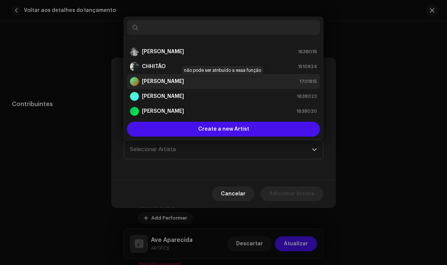
click at [165, 80] on strong "[PERSON_NAME]" at bounding box center [163, 81] width 42 height 7
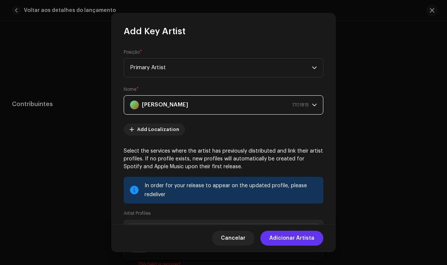
click at [298, 240] on span "Adicionar Artista" at bounding box center [291, 238] width 45 height 15
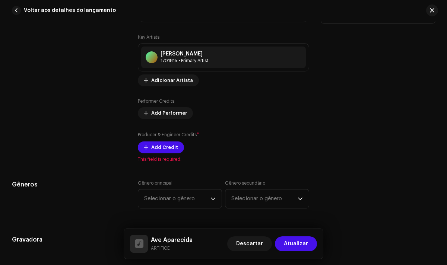
scroll to position [585, 0]
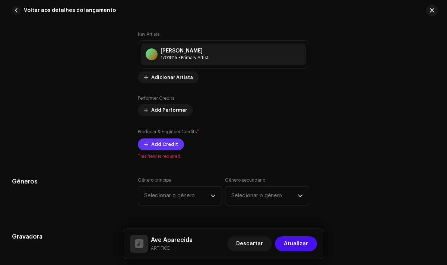
click at [166, 147] on span "Add Credit" at bounding box center [164, 144] width 27 height 15
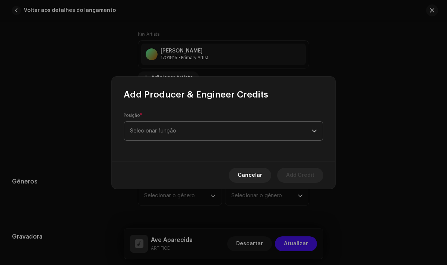
click at [178, 133] on span "Selecionar função" at bounding box center [221, 131] width 182 height 19
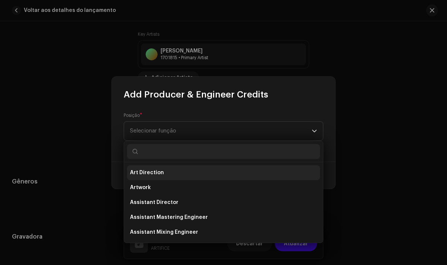
click at [163, 168] on li "Art Direction" at bounding box center [223, 172] width 193 height 15
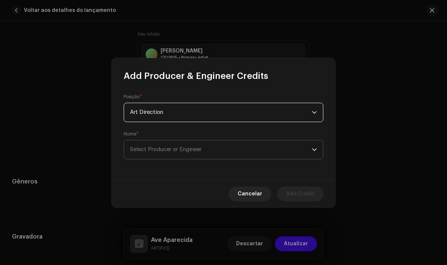
click at [178, 149] on span "Select Producer or Engineer" at bounding box center [166, 150] width 72 height 6
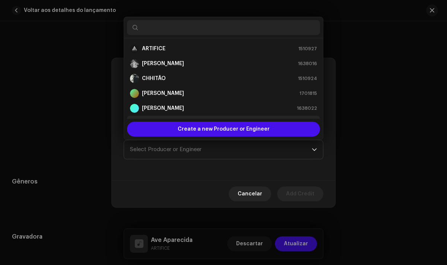
scroll to position [12, 0]
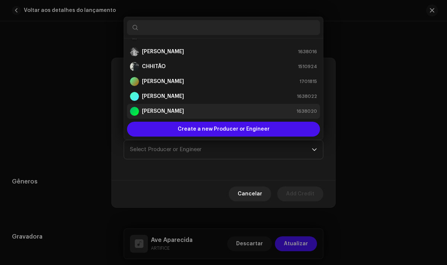
click at [175, 111] on strong "[PERSON_NAME]" at bounding box center [163, 111] width 42 height 7
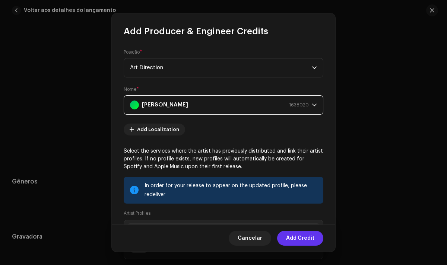
click at [309, 239] on span "Add Credit" at bounding box center [300, 238] width 28 height 15
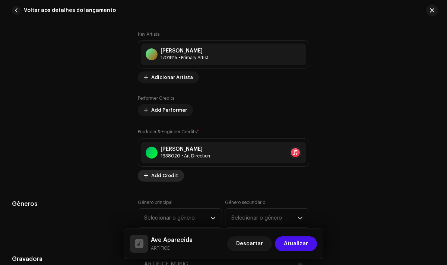
click at [159, 174] on span "Add Credit" at bounding box center [164, 175] width 27 height 15
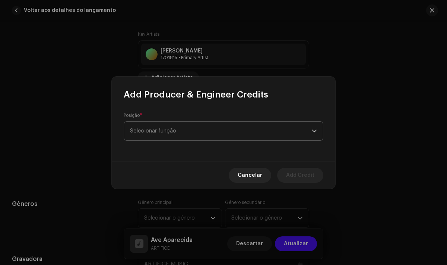
click at [233, 134] on span "Selecionar função" at bounding box center [221, 131] width 182 height 19
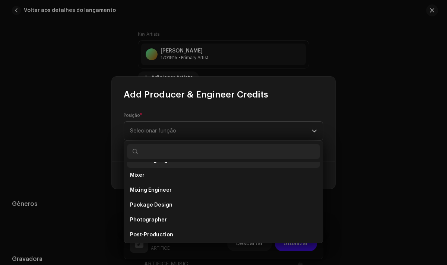
scroll to position [222, 0]
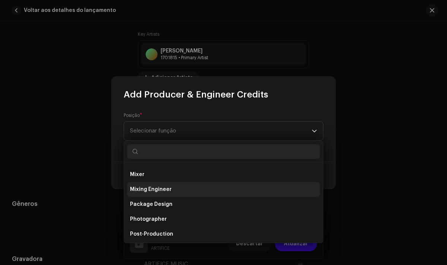
click at [162, 190] on span "Mixing Engineer" at bounding box center [151, 189] width 42 height 7
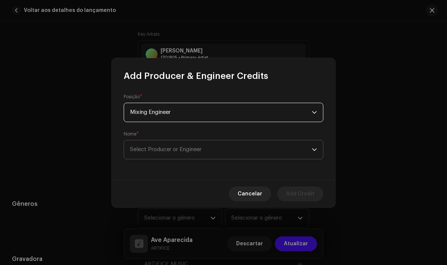
click at [230, 146] on span "Select Producer or Engineer" at bounding box center [221, 149] width 182 height 19
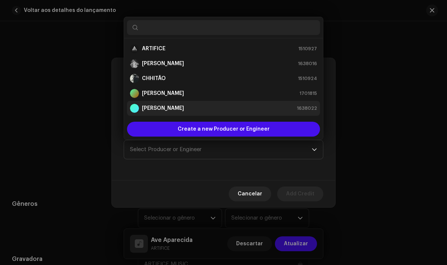
scroll to position [12, 0]
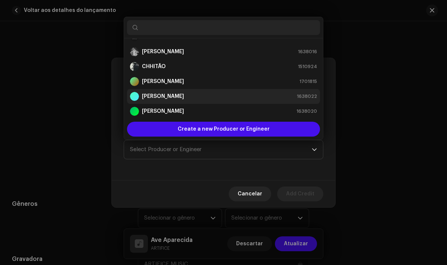
click at [177, 96] on strong "[PERSON_NAME]" at bounding box center [163, 96] width 42 height 7
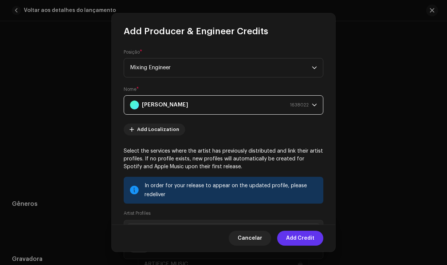
click at [305, 239] on span "Add Credit" at bounding box center [300, 238] width 28 height 15
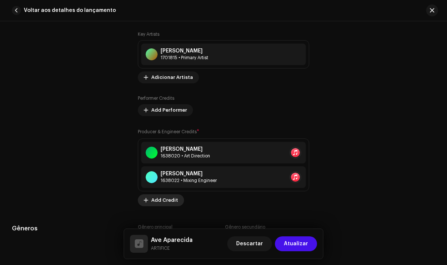
click at [160, 200] on span "Add Credit" at bounding box center [164, 200] width 27 height 15
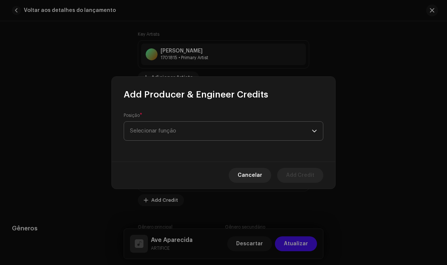
click at [199, 130] on span "Selecionar função" at bounding box center [221, 131] width 182 height 19
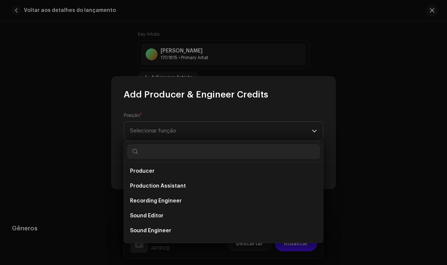
scroll to position [295, 0]
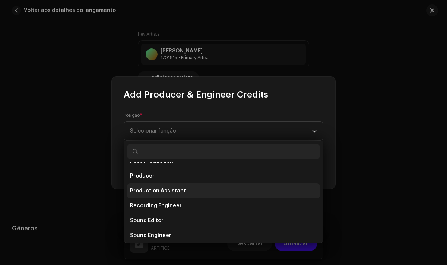
click at [174, 192] on span "Production Assistant" at bounding box center [158, 190] width 56 height 7
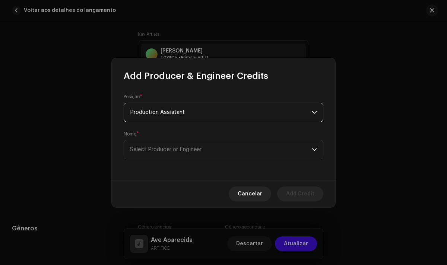
click at [233, 112] on span "Production Assistant" at bounding box center [221, 112] width 182 height 19
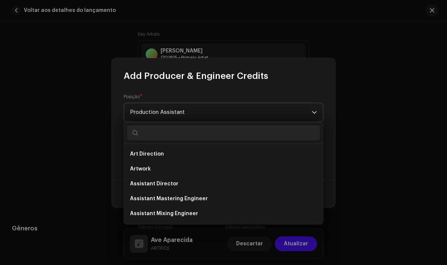
scroll to position [250, 0]
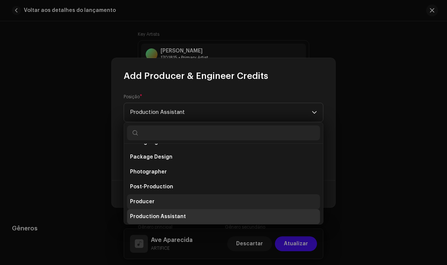
click at [154, 201] on li "Producer" at bounding box center [223, 201] width 193 height 15
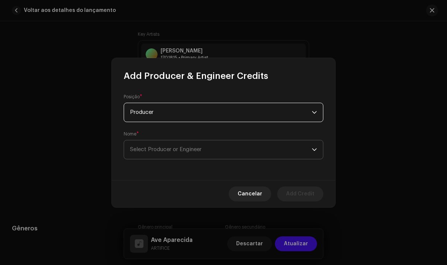
click at [185, 143] on span "Select Producer or Engineer" at bounding box center [221, 149] width 182 height 19
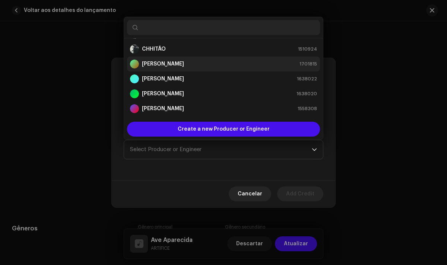
scroll to position [30, 0]
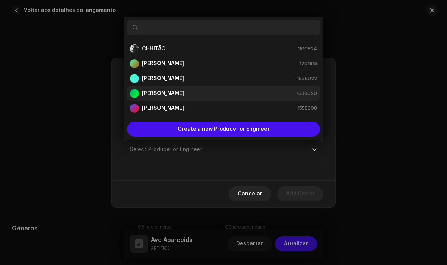
click at [169, 92] on strong "[PERSON_NAME]" at bounding box center [163, 93] width 42 height 7
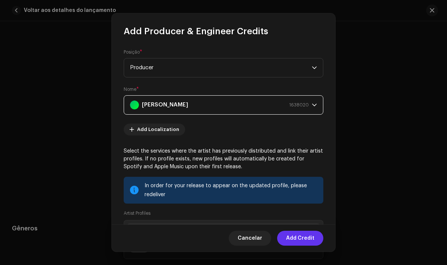
click at [298, 240] on span "Add Credit" at bounding box center [300, 238] width 28 height 15
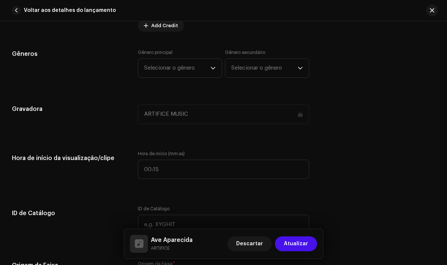
scroll to position [785, 0]
click at [208, 67] on span "Selecionar o gênero" at bounding box center [177, 67] width 66 height 19
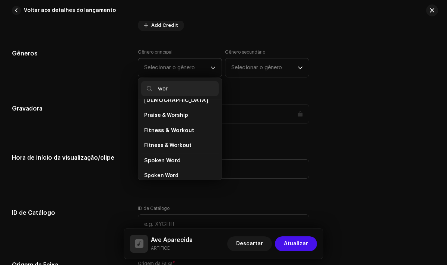
scroll to position [0, 0]
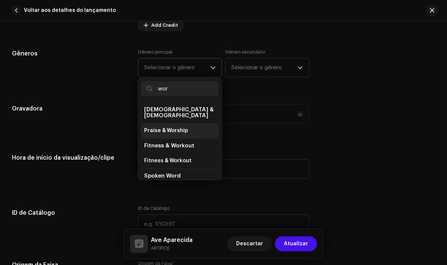
type input "wor"
click at [173, 127] on span "Praise & Worship" at bounding box center [166, 130] width 44 height 7
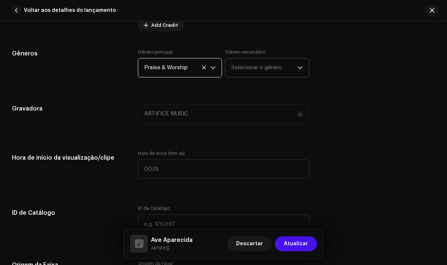
click at [298, 70] on icon "dropdown trigger" at bounding box center [300, 67] width 5 height 5
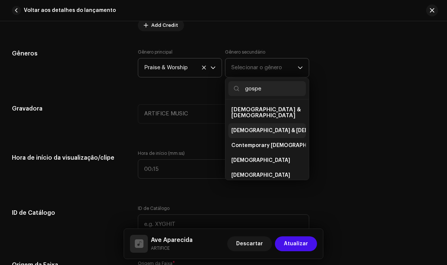
type input "gospe"
click at [264, 127] on span "[DEMOGRAPHIC_DATA] & [DEMOGRAPHIC_DATA]" at bounding box center [293, 130] width 124 height 7
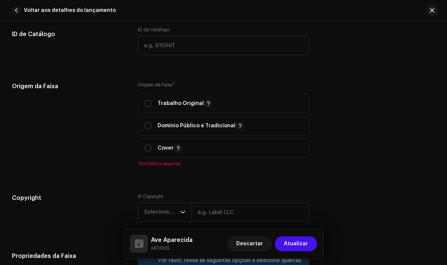
scroll to position [964, 0]
click at [148, 105] on input "radio" at bounding box center [147, 102] width 7 height 7
radio input "true"
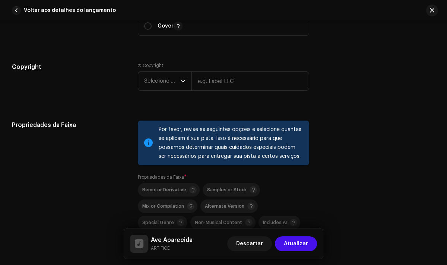
scroll to position [1086, 0]
click at [235, 82] on input "text" at bounding box center [249, 80] width 117 height 19
type input "ARTIFICE MUSIC"
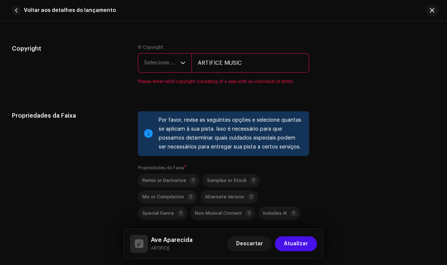
scroll to position [1105, 0]
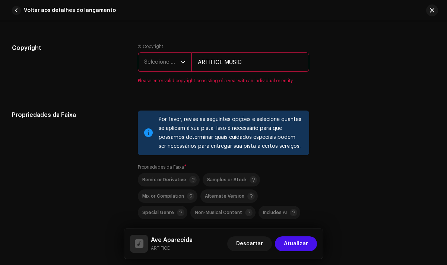
click at [175, 61] on span "Selecione o ano" at bounding box center [162, 62] width 36 height 19
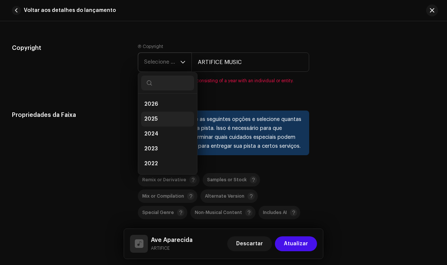
click at [163, 118] on li "2025" at bounding box center [167, 119] width 53 height 15
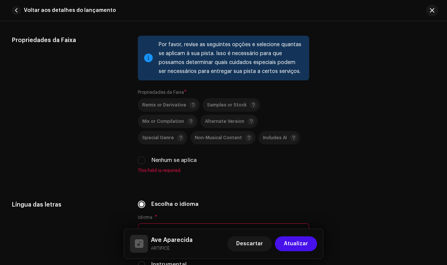
scroll to position [1172, 0]
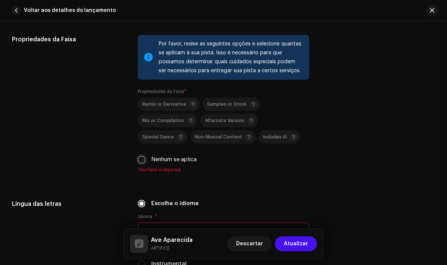
click at [142, 162] on input "Nenhum se aplica" at bounding box center [141, 159] width 7 height 7
checkbox input "true"
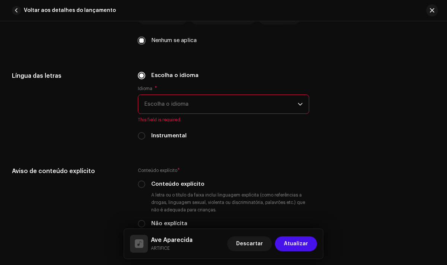
scroll to position [1291, 0]
click at [241, 106] on span "Escolha o idioma" at bounding box center [220, 103] width 153 height 19
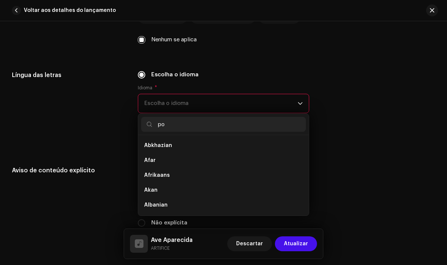
scroll to position [0, 0]
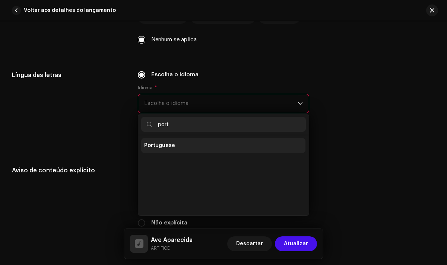
type input "port"
click at [181, 150] on li "Portuguese" at bounding box center [223, 145] width 164 height 15
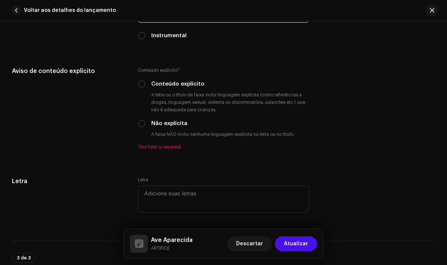
scroll to position [1383, 0]
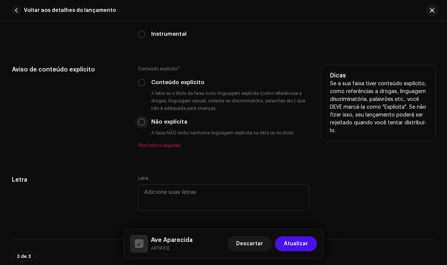
click at [142, 126] on input "Não explícita" at bounding box center [141, 121] width 7 height 7
radio input "true"
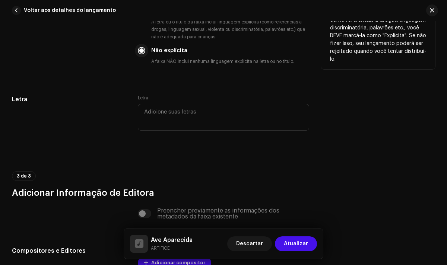
scroll to position [1456, 0]
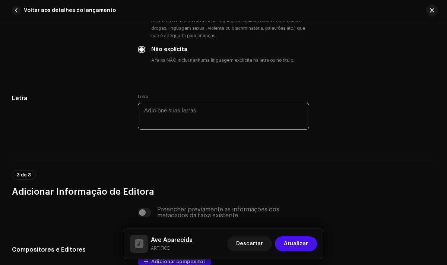
click at [166, 109] on textarea at bounding box center [223, 116] width 171 height 27
paste textarea "Tudo que tenho eu lhe consagro Tudo que sou entrego a ti Tudo que tenho eu lhe …"
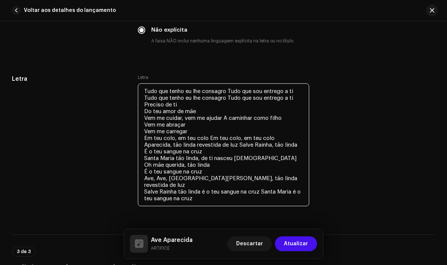
scroll to position [1475, 0]
click at [229, 94] on textarea "Tudo que tenho eu lhe consagro Tudo que sou entrego a ti Tudo que tenho eu lhe …" at bounding box center [223, 145] width 171 height 123
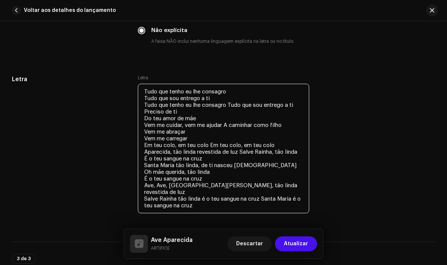
click at [230, 107] on textarea "Tudo que tenho eu lhe consagro Tudo que sou entrego a ti Tudo que tenho eu lhe …" at bounding box center [223, 149] width 171 height 130
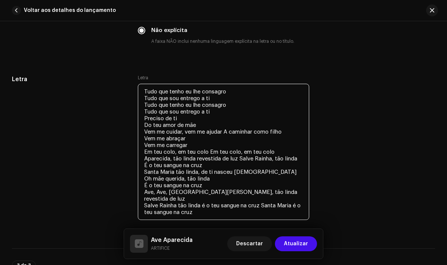
click at [226, 136] on textarea "Tudo que tenho eu lhe consagro Tudo que sou entrego a ti Tudo que tenho eu lhe …" at bounding box center [223, 152] width 171 height 136
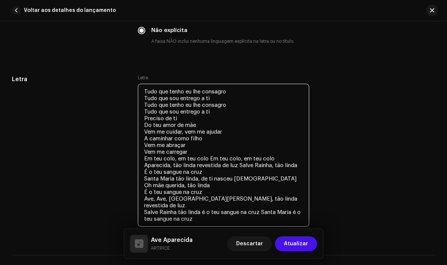
click at [211, 161] on textarea "Tudo que tenho eu lhe consagro Tudo que sou entrego a ti Tudo que tenho eu lhe …" at bounding box center [223, 155] width 171 height 143
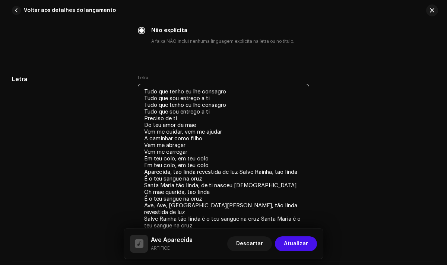
click at [240, 174] on textarea "Tudo que tenho eu lhe consagro Tudo que sou entrego a ti Tudo que tenho eu lhe …" at bounding box center [223, 159] width 171 height 150
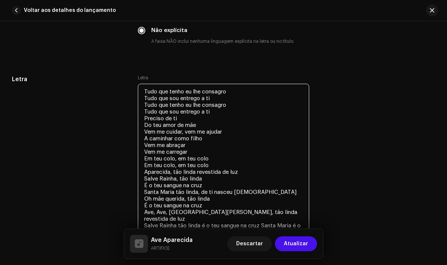
click at [251, 195] on textarea "Tudo que tenho eu lhe consagro Tudo que sou entrego a ti Tudo que tenho eu lhe …" at bounding box center [223, 162] width 171 height 156
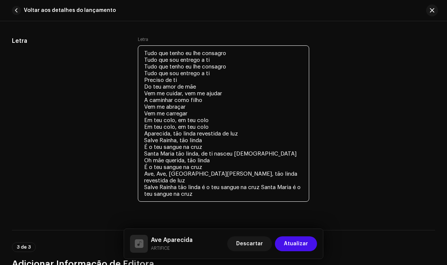
scroll to position [1519, 0]
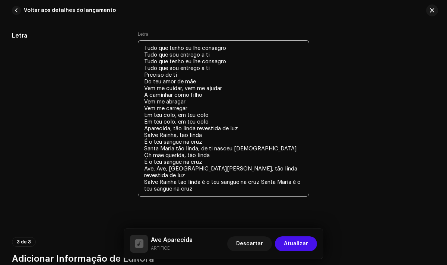
click at [197, 171] on textarea "Tudo que tenho eu lhe consagro Tudo que sou entrego a ti Tudo que tenho eu lhe …" at bounding box center [223, 118] width 171 height 156
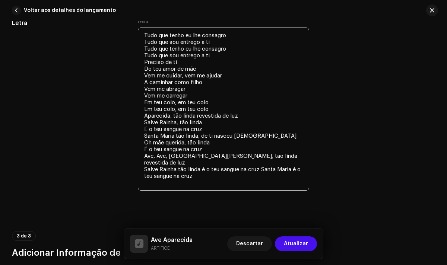
scroll to position [1532, 0]
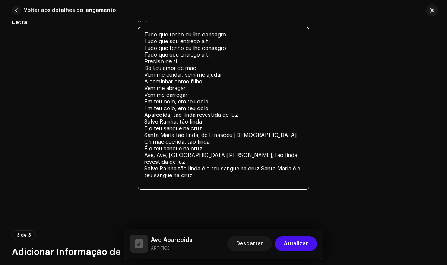
click at [264, 178] on textarea "Tudo que tenho eu lhe consagro Tudo que sou entrego a ti Tudo que tenho eu lhe …" at bounding box center [223, 108] width 171 height 163
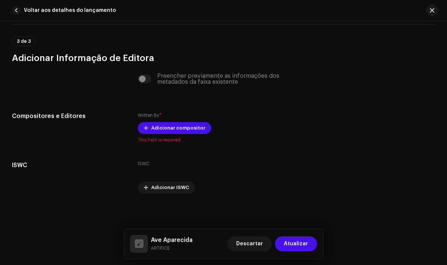
scroll to position [1728, 0]
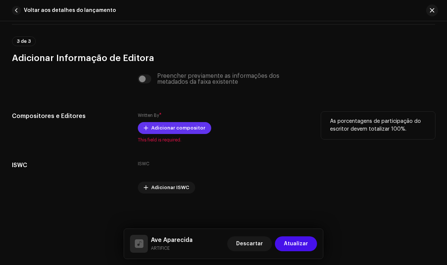
type textarea "Tudo que tenho eu lhe consagro Tudo que sou entrego a ti Tudo que tenho eu lhe …"
click at [186, 128] on span "Adicionar compositor" at bounding box center [178, 128] width 54 height 15
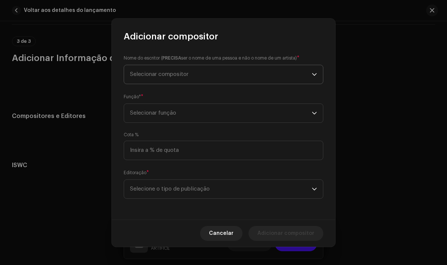
click at [243, 78] on span "Selecionar compositor" at bounding box center [221, 74] width 182 height 19
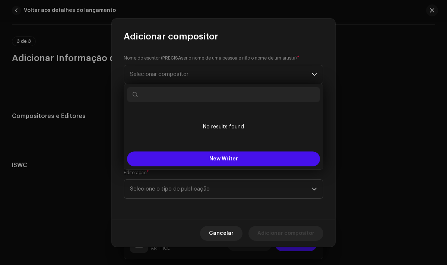
click at [265, 36] on div "Adicionar compositor" at bounding box center [223, 31] width 223 height 24
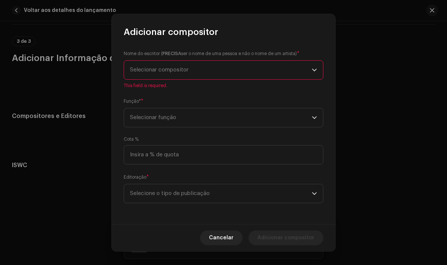
click at [272, 68] on span "Selecionar compositor" at bounding box center [221, 70] width 182 height 19
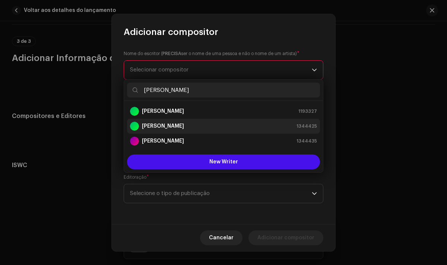
type input "[PERSON_NAME]"
click at [185, 125] on div "[PERSON_NAME] 1344425" at bounding box center [223, 126] width 187 height 9
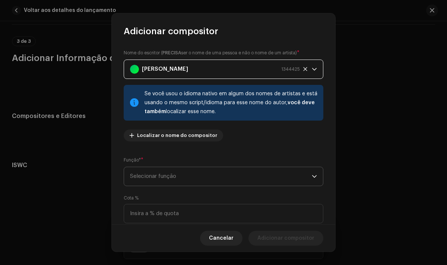
click at [188, 172] on span "Selecionar função" at bounding box center [221, 176] width 182 height 19
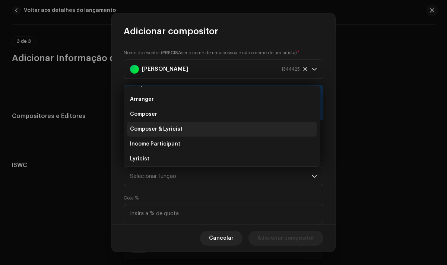
scroll to position [0, 0]
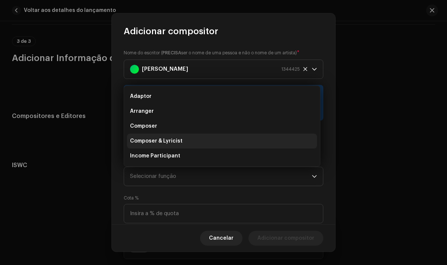
click at [171, 140] on span "Composer & Lyricist" at bounding box center [156, 140] width 53 height 7
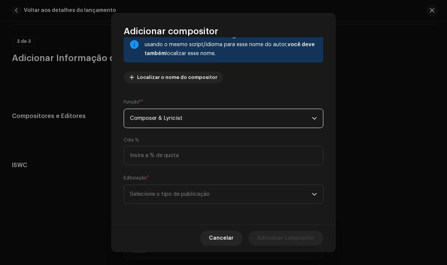
scroll to position [58, 0]
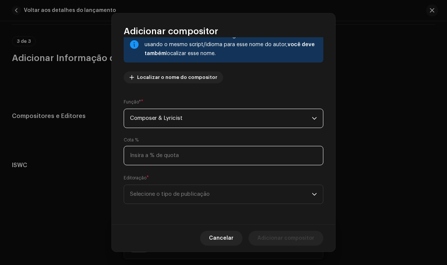
click at [166, 158] on input at bounding box center [224, 155] width 200 height 19
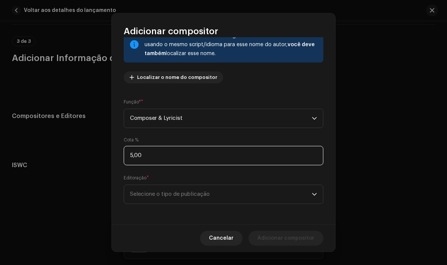
type input "50,00"
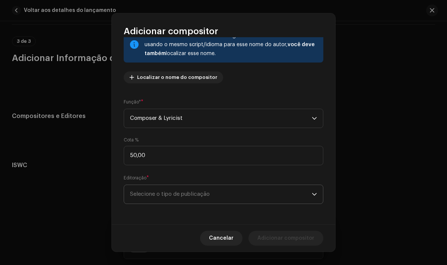
click at [223, 198] on span "Selecione o tipo de publicação" at bounding box center [221, 194] width 182 height 19
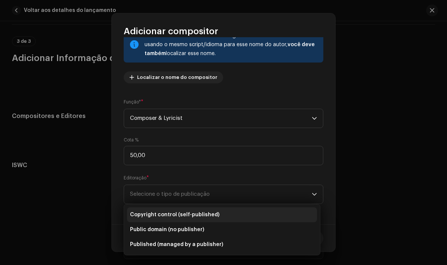
click at [207, 213] on span "Copyright control (self-published)" at bounding box center [174, 214] width 89 height 7
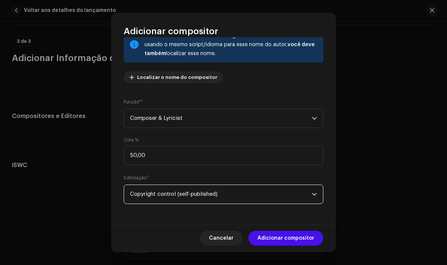
click at [303, 128] on div "Nome do escritor ( PRECISA ser o nome de uma pessoa e não o nome de um artista)…" at bounding box center [223, 131] width 223 height 188
click at [304, 124] on span "Composer & Lyricist" at bounding box center [221, 118] width 182 height 19
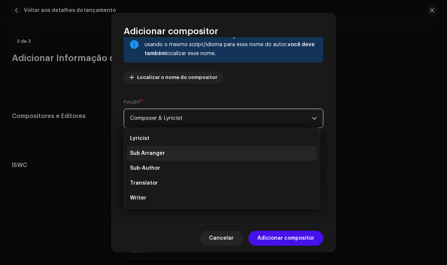
scroll to position [0, 0]
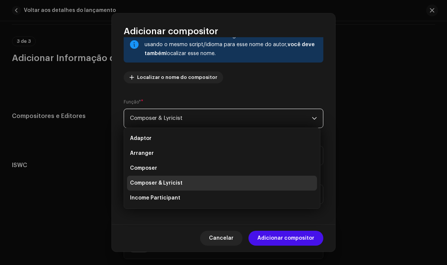
click at [213, 178] on li "Composer & Lyricist" at bounding box center [222, 183] width 190 height 15
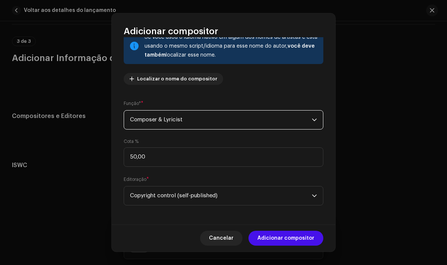
scroll to position [58, 0]
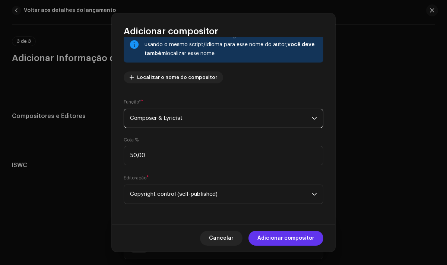
click at [278, 240] on span "Adicionar compositor" at bounding box center [285, 238] width 57 height 15
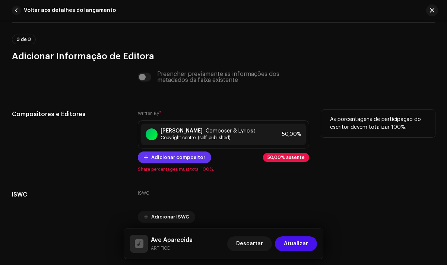
click at [181, 159] on span "Adicionar compositor" at bounding box center [178, 157] width 54 height 15
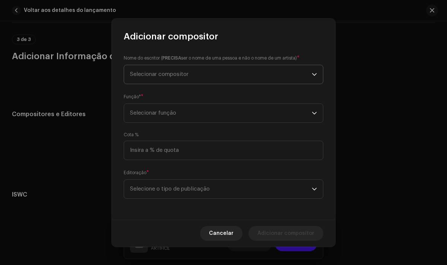
click at [212, 79] on span "Selecionar compositor" at bounding box center [221, 74] width 182 height 19
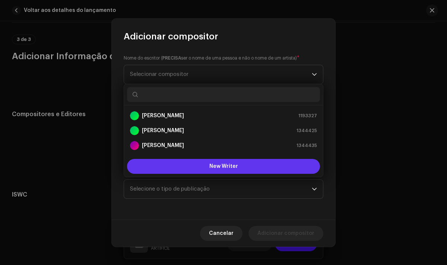
click at [220, 161] on button "New Writer" at bounding box center [223, 166] width 193 height 15
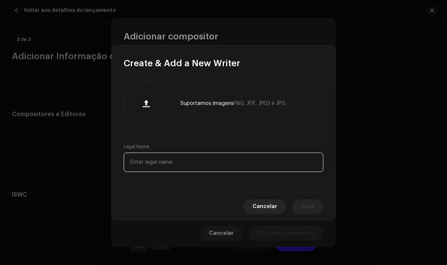
click at [176, 165] on input "text" at bounding box center [224, 162] width 200 height 19
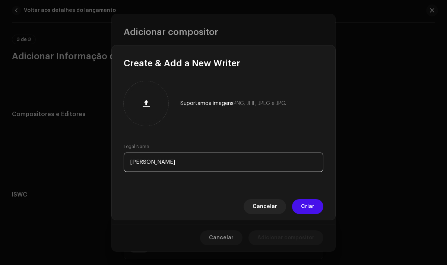
click at [136, 163] on input "[PERSON_NAME]" at bounding box center [224, 162] width 200 height 19
type input "Nátalia Ermelinda"
click at [213, 167] on input "Nátalia Ermelinda" at bounding box center [224, 162] width 200 height 19
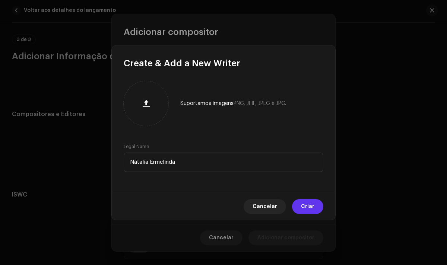
click at [305, 205] on span "Criar" at bounding box center [307, 206] width 13 height 15
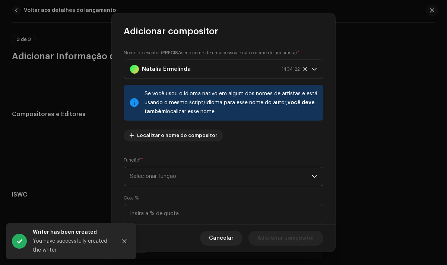
click at [212, 178] on span "Selecionar função" at bounding box center [221, 176] width 182 height 19
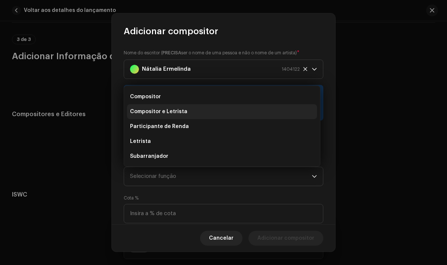
scroll to position [30, 0]
click at [168, 110] on font "Compositor e Letrista" at bounding box center [158, 110] width 57 height 5
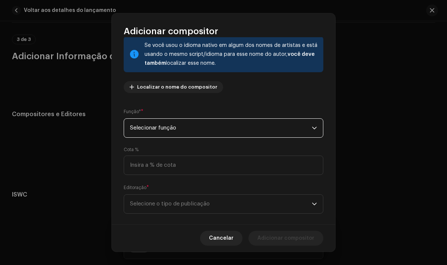
scroll to position [54, 0]
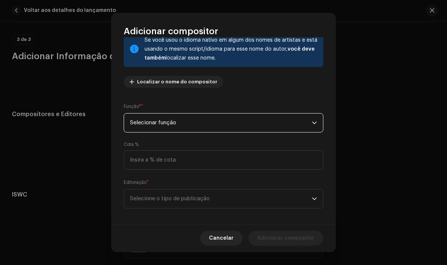
click at [224, 126] on span "Selecionar função" at bounding box center [221, 123] width 182 height 19
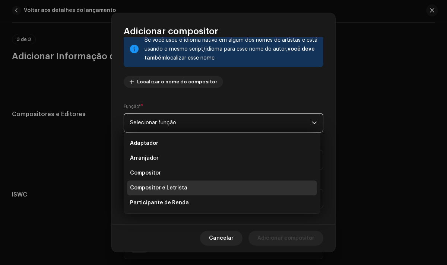
click at [171, 186] on font "Compositor e Letrista" at bounding box center [158, 187] width 57 height 5
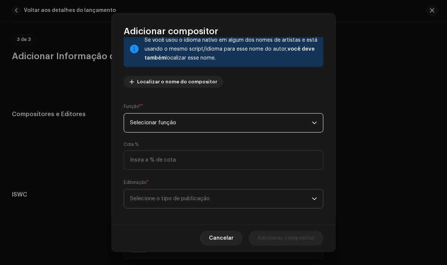
click at [304, 196] on span "Selecione o tipo de publicação" at bounding box center [221, 199] width 182 height 19
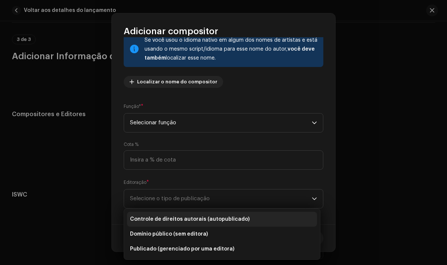
click at [212, 220] on font "Controle de direitos autorais (autopublicado)" at bounding box center [190, 219] width 120 height 5
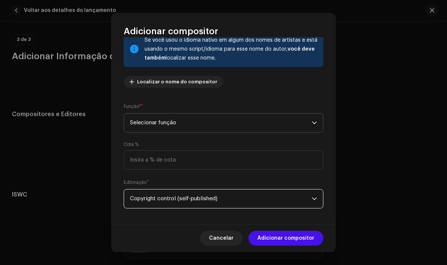
click at [213, 124] on span "Selecionar função" at bounding box center [221, 123] width 182 height 19
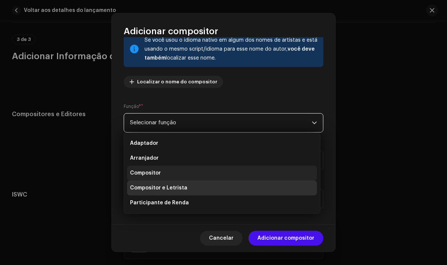
click at [180, 172] on li "Compositor" at bounding box center [222, 173] width 190 height 15
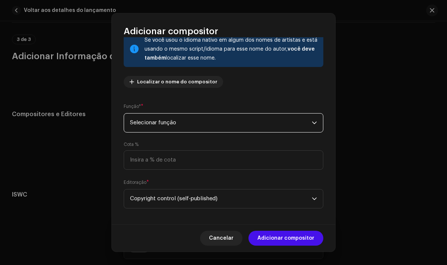
click at [208, 130] on span "Selecionar função" at bounding box center [221, 123] width 182 height 19
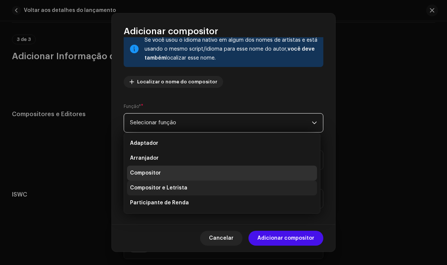
click at [178, 191] on span "Compositor e Letrista" at bounding box center [158, 187] width 57 height 7
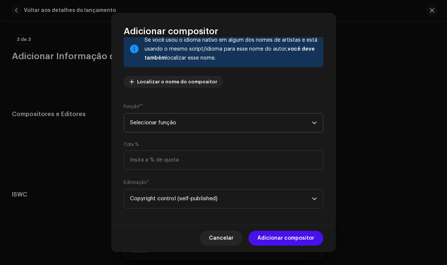
click at [259, 125] on span "Selecionar função" at bounding box center [221, 123] width 182 height 19
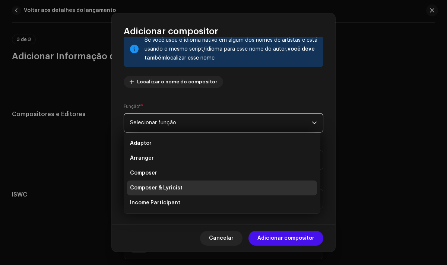
click at [185, 181] on li "Composer & Lyricist" at bounding box center [222, 188] width 190 height 15
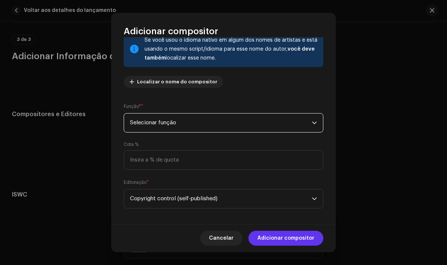
click at [290, 238] on span "Adicionar compositor" at bounding box center [285, 238] width 57 height 15
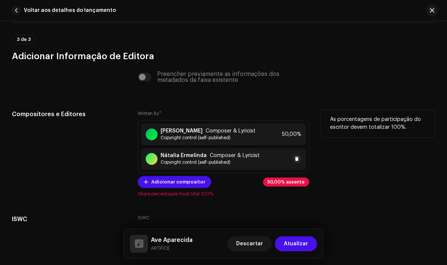
click at [245, 162] on span "Copyright control (self-published)" at bounding box center [210, 162] width 99 height 6
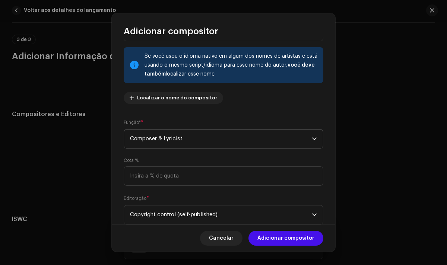
scroll to position [58, 0]
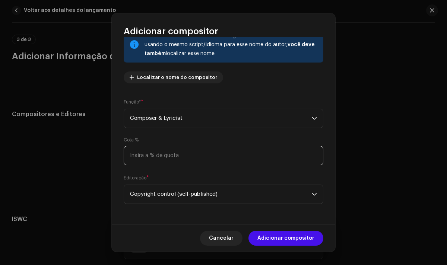
click at [219, 159] on input at bounding box center [224, 155] width 200 height 19
type input "50,00"
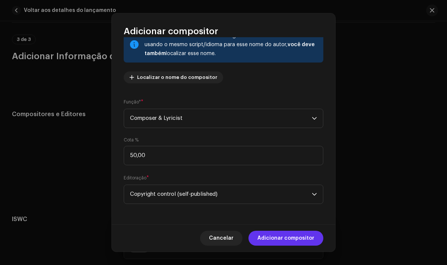
click at [277, 242] on span "Adicionar compositor" at bounding box center [285, 238] width 57 height 15
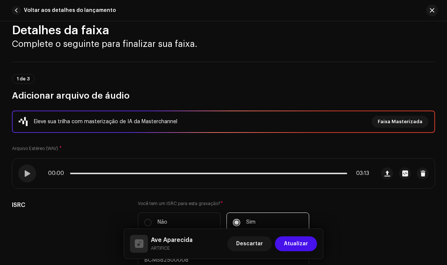
scroll to position [17, 0]
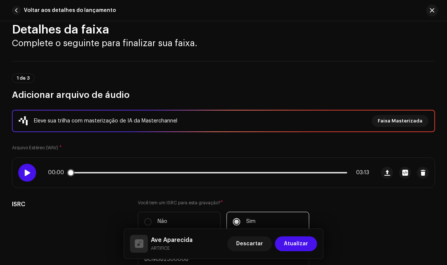
click at [31, 173] on span at bounding box center [27, 173] width 6 height 6
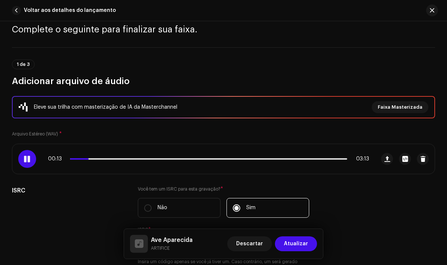
scroll to position [0, 0]
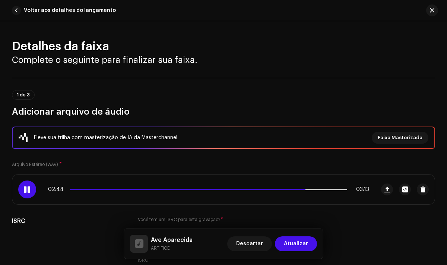
click at [309, 10] on div "Voltar aos detalhes do lançamento" at bounding box center [223, 10] width 447 height 21
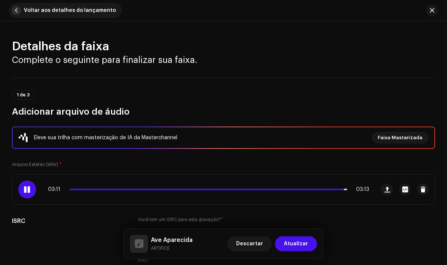
click at [18, 12] on span "button" at bounding box center [16, 10] width 9 height 9
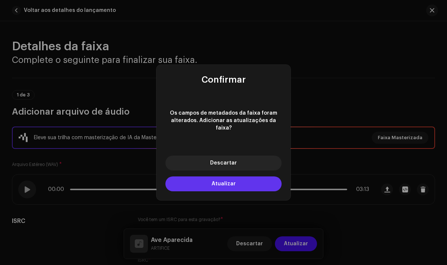
click at [260, 179] on button "Atualizar" at bounding box center [223, 184] width 116 height 15
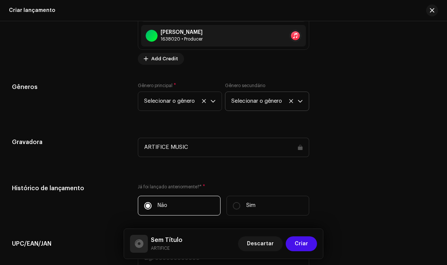
scroll to position [1036, 0]
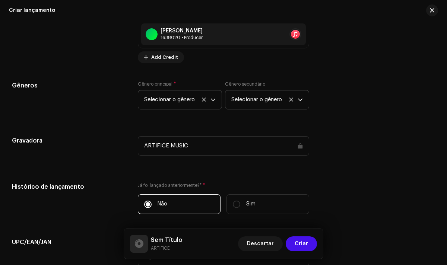
click at [213, 98] on div "dropdown trigger" at bounding box center [212, 99] width 5 height 19
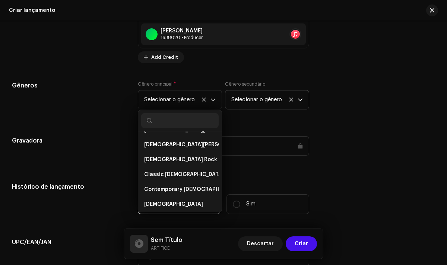
scroll to position [1475, 0]
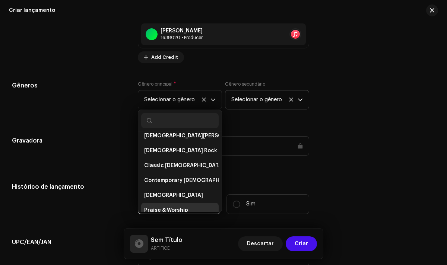
click at [173, 208] on span "Praise & Worship" at bounding box center [166, 210] width 44 height 7
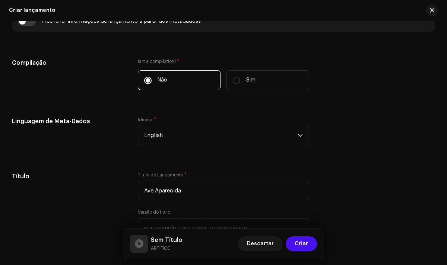
scroll to position [550, 0]
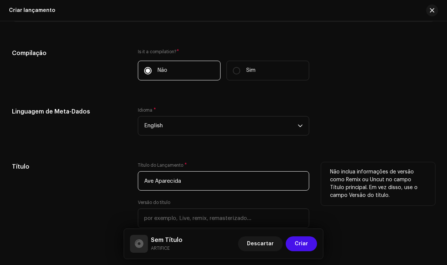
click at [198, 185] on input "Ave Aparecida" at bounding box center [223, 180] width 171 height 19
type input "Ave Aparecida"
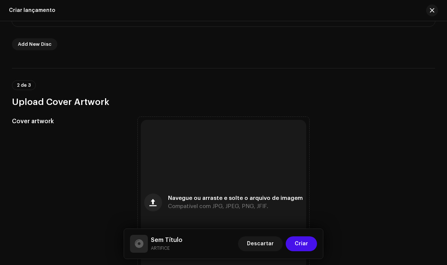
scroll to position [0, 0]
